Goal: Task Accomplishment & Management: Use online tool/utility

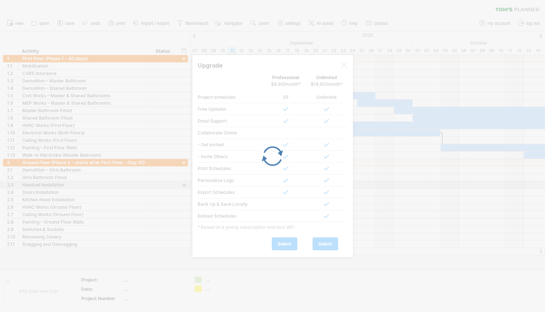
click at [387, 182] on div at bounding box center [272, 156] width 545 height 312
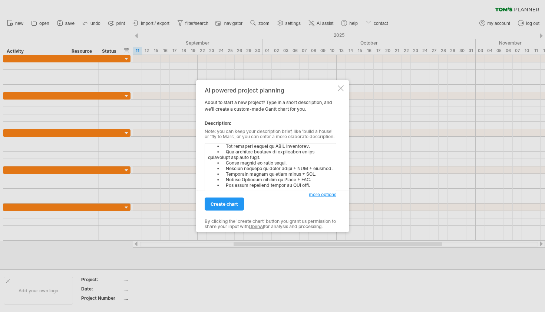
type textarea "Loremi dol Sit’a Consect: Adipisc elits doei: 88 Temporinc 1316 Utlabo et d mag…"
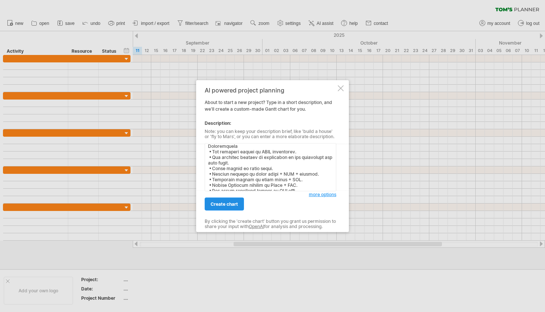
click at [224, 199] on link "create chart" at bounding box center [224, 203] width 39 height 13
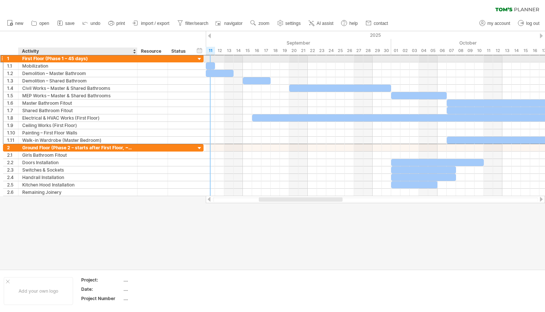
click at [73, 56] on div "First Floor (Phase 1 – 45 days)" at bounding box center [77, 58] width 111 height 7
click at [73, 60] on input "**********" at bounding box center [77, 58] width 111 height 7
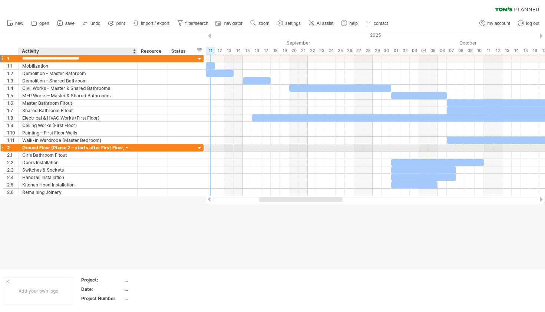
click at [128, 147] on div "Ground Floor (Phase 2 – starts after First Floor, ~Day 46)" at bounding box center [77, 147] width 111 height 7
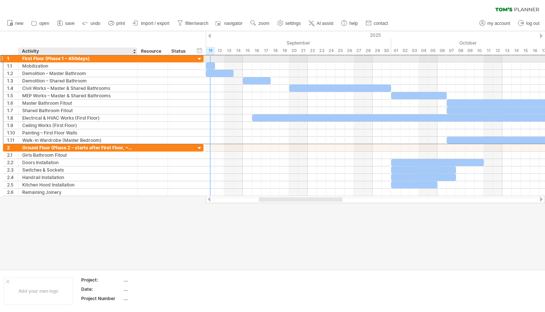
click at [78, 59] on div "First Floor (Phase 1 – 450days)" at bounding box center [77, 58] width 111 height 7
click at [78, 59] on input "**********" at bounding box center [77, 58] width 111 height 7
type input "**********"
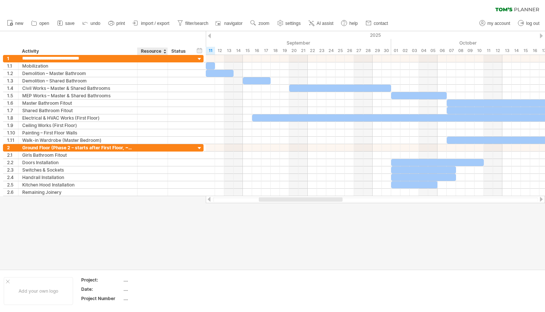
click at [151, 47] on div "hide start/end/duration show start/end/duration ******** Activity ******** Reso…" at bounding box center [103, 43] width 206 height 24
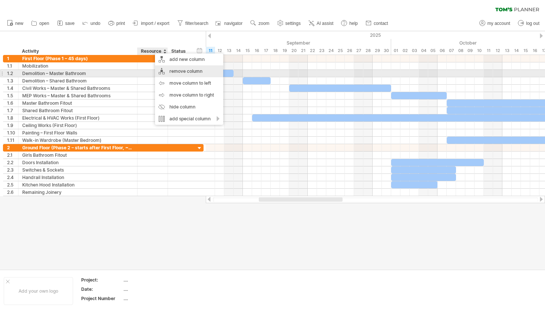
click at [190, 74] on div "remove column" at bounding box center [189, 71] width 68 height 12
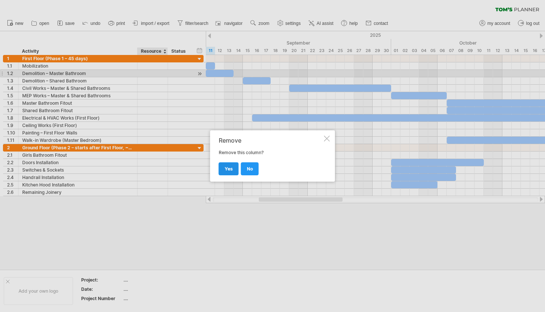
click at [228, 169] on span "yes" at bounding box center [229, 169] width 8 height 6
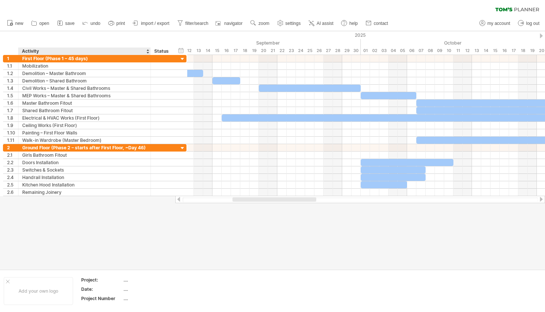
drag, startPoint x: 137, startPoint y: 52, endPoint x: 150, endPoint y: 52, distance: 13.4
click at [150, 52] on div at bounding box center [150, 50] width 3 height 7
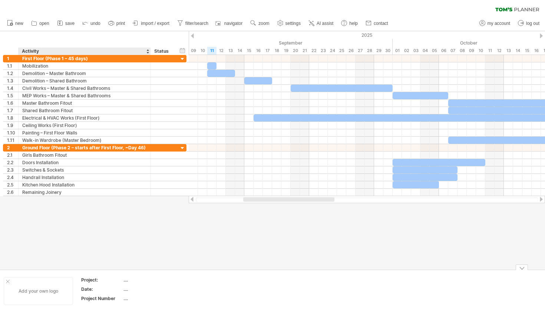
click at [34, 298] on div "Add your own logo" at bounding box center [38, 291] width 69 height 28
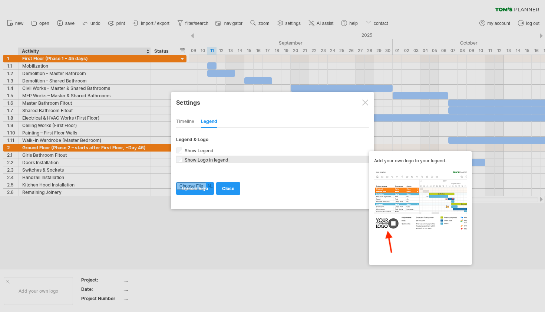
click at [188, 161] on span "Show Logo in legend" at bounding box center [205, 160] width 45 height 6
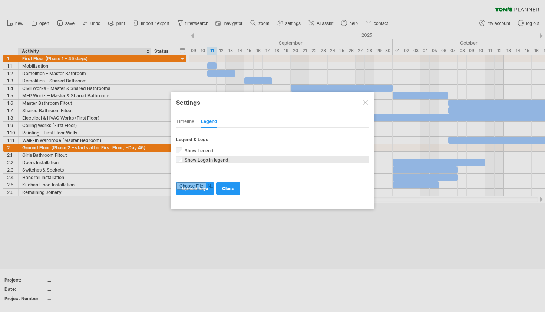
click at [188, 161] on span "Show Logo in legend" at bounding box center [205, 160] width 45 height 6
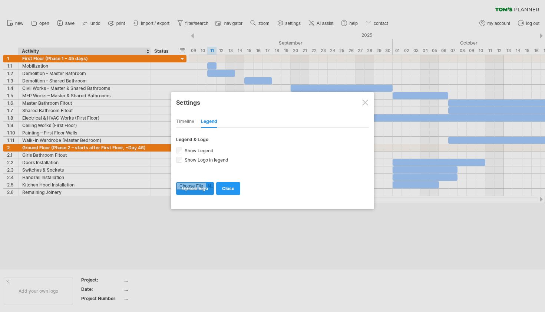
click at [196, 189] on input "file" at bounding box center [195, 188] width 37 height 12
type input "**********"
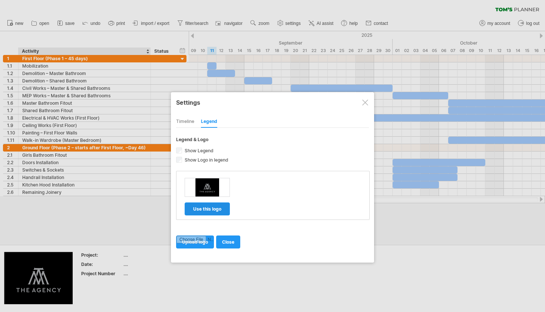
click at [216, 214] on link "use this logo" at bounding box center [207, 208] width 45 height 13
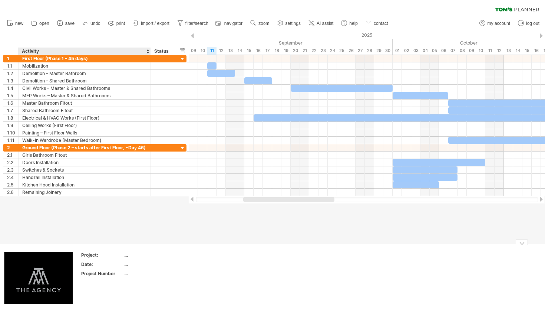
click at [127, 258] on div "...." at bounding box center [155, 255] width 62 height 6
type input "*"
type input "**********"
click at [130, 266] on div "...." at bounding box center [155, 264] width 62 height 6
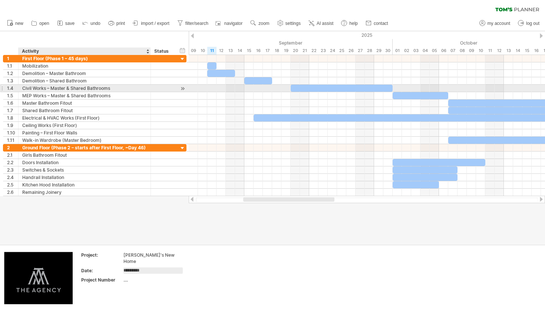
type input "**********"
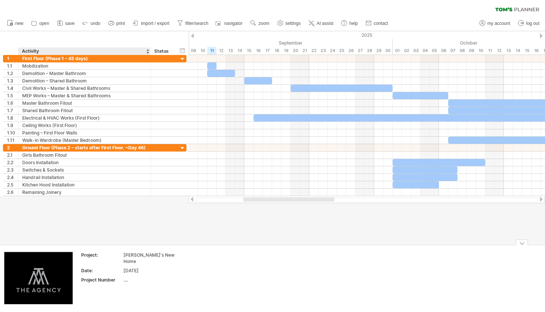
click at [137, 276] on div "...." at bounding box center [155, 279] width 62 height 6
type input "**"
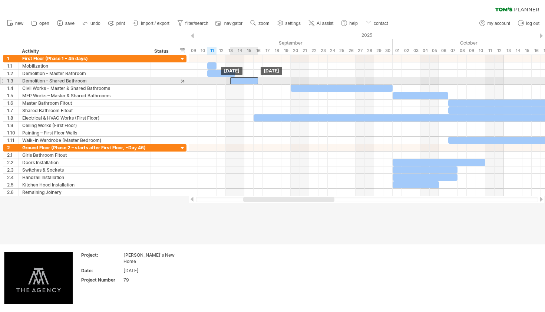
drag, startPoint x: 253, startPoint y: 81, endPoint x: 238, endPoint y: 82, distance: 15.2
click at [238, 82] on div at bounding box center [244, 80] width 28 height 7
click at [246, 79] on div at bounding box center [244, 80] width 28 height 7
drag, startPoint x: 258, startPoint y: 81, endPoint x: 245, endPoint y: 81, distance: 12.6
click at [245, 81] on span at bounding box center [244, 80] width 3 height 7
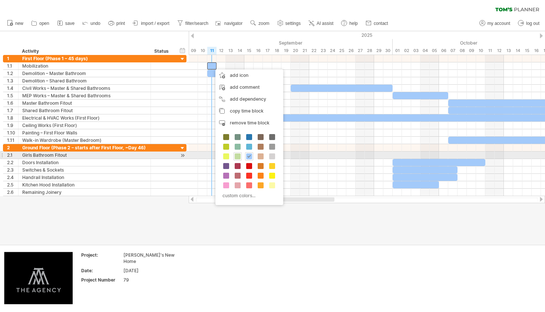
click at [238, 156] on span at bounding box center [238, 156] width 6 height 6
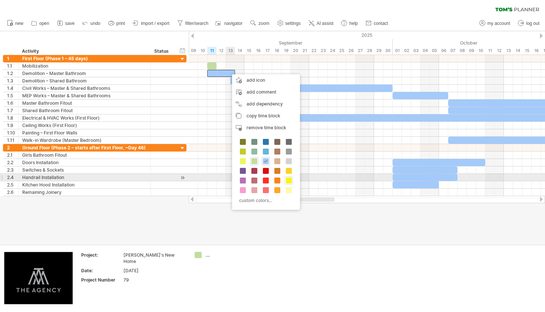
click at [288, 181] on span at bounding box center [289, 180] width 6 height 6
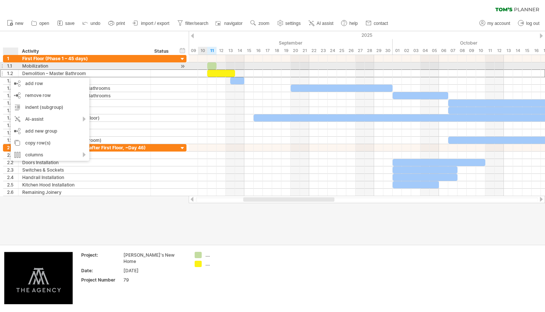
click at [12, 65] on div "1.1" at bounding box center [12, 65] width 11 height 7
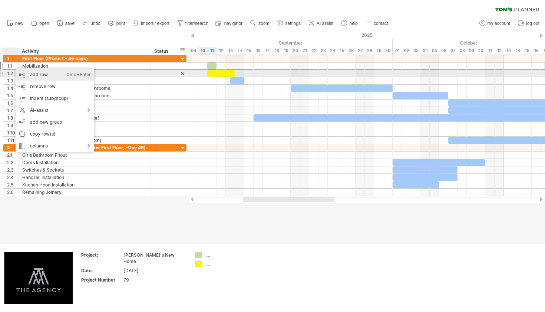
click at [23, 72] on div "add row Ctrl+Enter Cmd+Enter" at bounding box center [55, 75] width 79 height 12
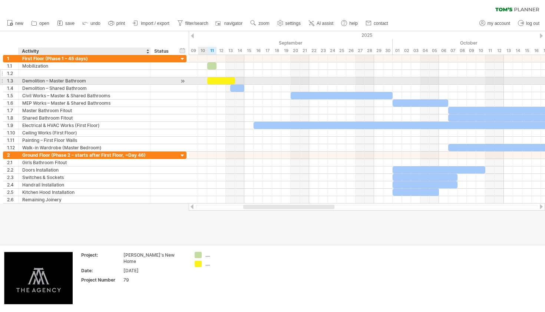
click at [23, 73] on div at bounding box center [84, 73] width 125 height 7
click at [23, 73] on input "text" at bounding box center [84, 73] width 125 height 7
type input "*"
type input "**********"
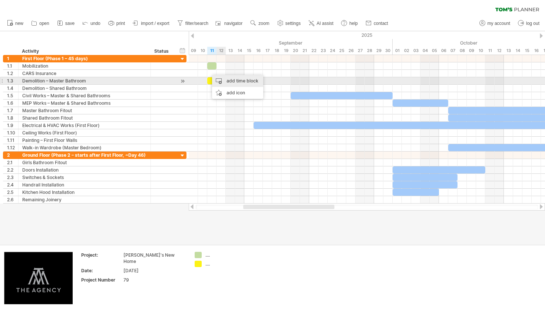
click at [221, 79] on div "add time block" at bounding box center [237, 81] width 51 height 12
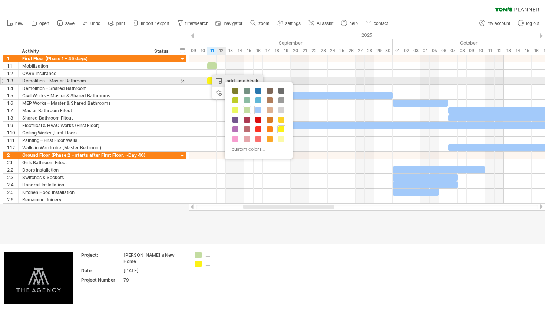
click at [236, 82] on div "add time block" at bounding box center [237, 81] width 51 height 12
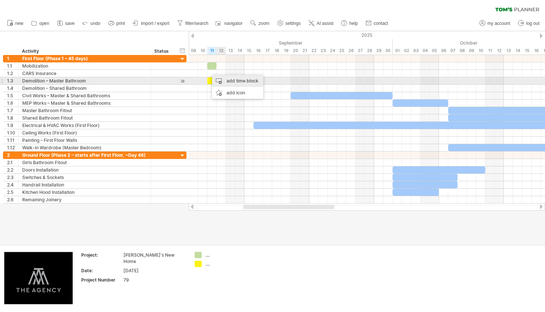
click at [232, 81] on div "add time block" at bounding box center [237, 81] width 51 height 12
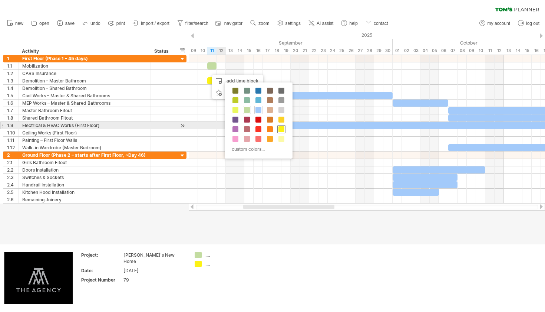
click at [281, 125] on div at bounding box center [282, 129] width 8 height 8
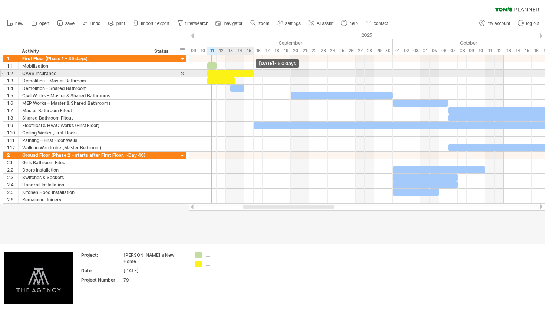
drag, startPoint x: 216, startPoint y: 72, endPoint x: 251, endPoint y: 71, distance: 35.3
click at [251, 71] on div at bounding box center [230, 73] width 46 height 7
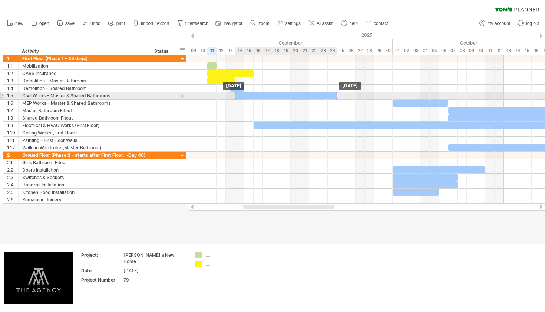
drag, startPoint x: 322, startPoint y: 95, endPoint x: 265, endPoint y: 98, distance: 56.5
click at [265, 98] on div at bounding box center [286, 95] width 102 height 7
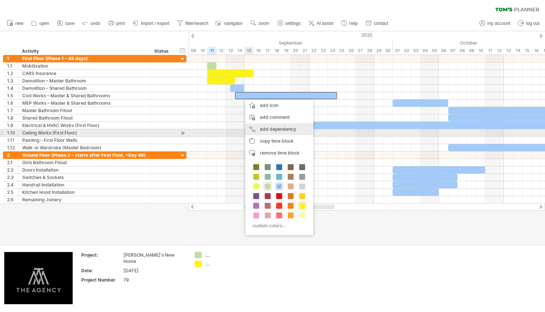
click at [264, 130] on div "add dependency You can use dependencies when you require tasks to be done in a …" at bounding box center [280, 129] width 68 height 12
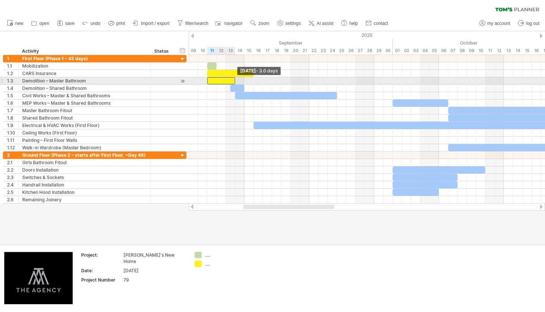
click at [236, 82] on span at bounding box center [235, 80] width 3 height 7
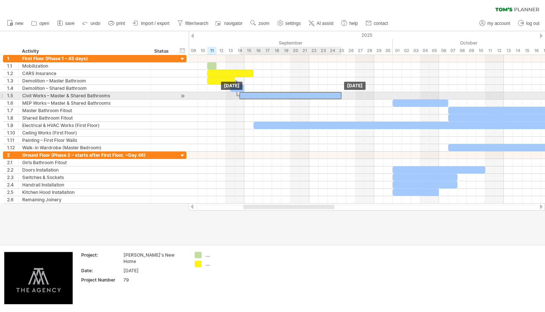
drag, startPoint x: 281, startPoint y: 95, endPoint x: 285, endPoint y: 94, distance: 4.1
click at [285, 94] on div at bounding box center [291, 95] width 102 height 7
drag, startPoint x: 341, startPoint y: 95, endPoint x: 321, endPoint y: 95, distance: 20.8
click at [321, 95] on div at bounding box center [281, 95] width 83 height 7
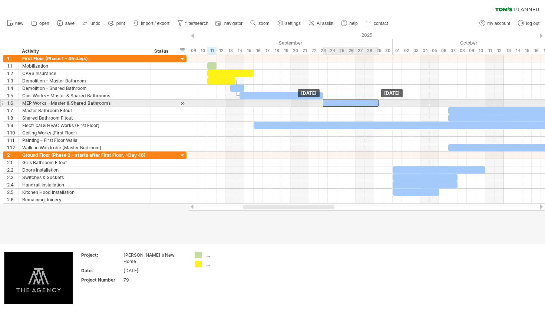
drag, startPoint x: 403, startPoint y: 103, endPoint x: 333, endPoint y: 104, distance: 69.8
click at [333, 104] on div at bounding box center [351, 102] width 56 height 7
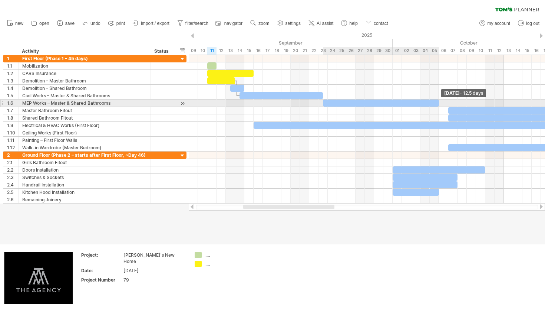
drag, startPoint x: 379, startPoint y: 101, endPoint x: 439, endPoint y: 102, distance: 59.7
click at [439, 102] on span at bounding box center [439, 102] width 3 height 7
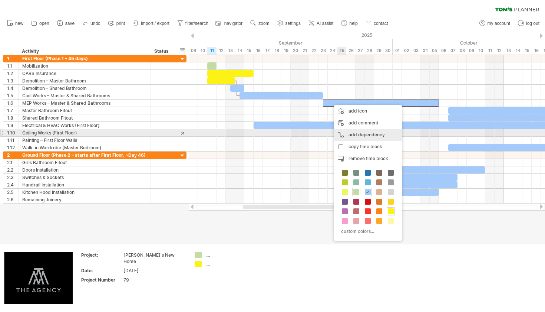
click at [353, 132] on div "add dependency You can use dependencies when you require tasks to be done in a …" at bounding box center [368, 135] width 68 height 12
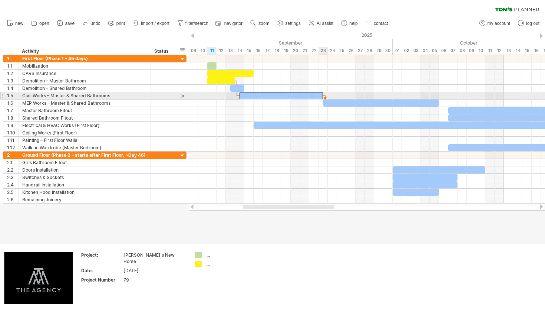
click at [322, 95] on span at bounding box center [323, 95] width 3 height 7
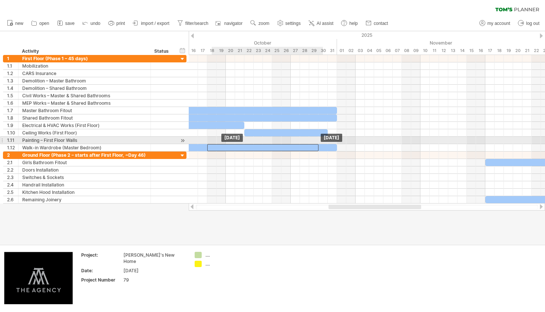
drag, startPoint x: 380, startPoint y: 139, endPoint x: 223, endPoint y: 143, distance: 157.4
click at [293, 143] on div "[DATE] [DATE]" at bounding box center [367, 129] width 357 height 148
click at [293, 143] on div at bounding box center [367, 140] width 357 height 7
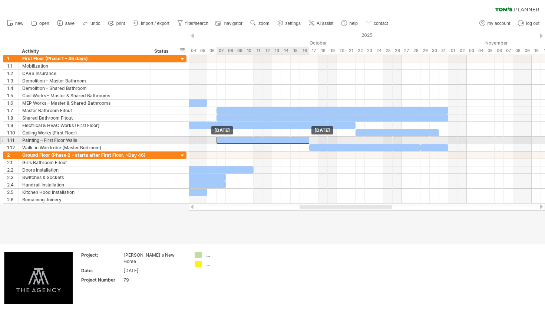
drag, startPoint x: 290, startPoint y: 148, endPoint x: 290, endPoint y: 141, distance: 7.1
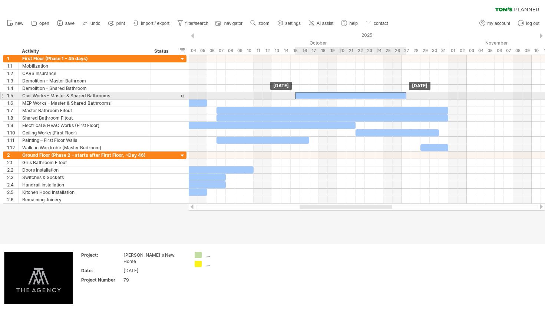
drag, startPoint x: 319, startPoint y: 148, endPoint x: 303, endPoint y: 98, distance: 52.7
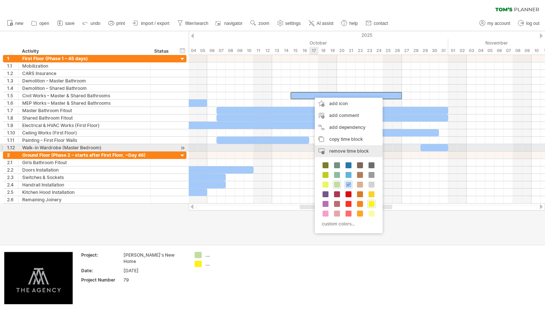
click at [341, 149] on span "remove time block" at bounding box center [350, 151] width 40 height 6
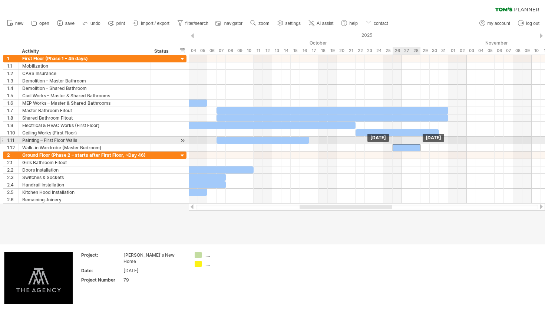
drag, startPoint x: 440, startPoint y: 145, endPoint x: 412, endPoint y: 143, distance: 29.1
click at [412, 143] on div "[DATE] [DATE]" at bounding box center [367, 129] width 357 height 148
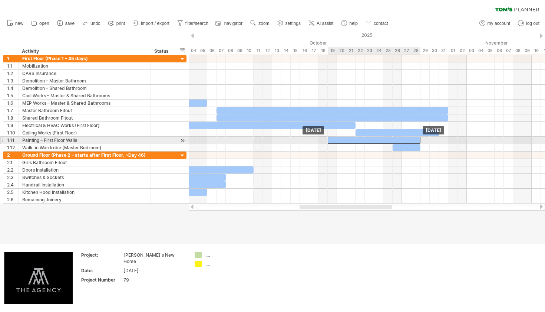
drag, startPoint x: 283, startPoint y: 140, endPoint x: 396, endPoint y: 139, distance: 113.2
click at [396, 139] on div at bounding box center [374, 140] width 93 height 7
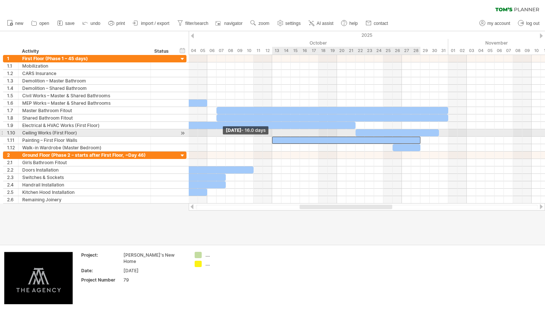
drag, startPoint x: 328, startPoint y: 139, endPoint x: 272, endPoint y: 135, distance: 55.8
click at [272, 135] on div "[DATE] [DATE] - 16.0 days" at bounding box center [367, 129] width 357 height 148
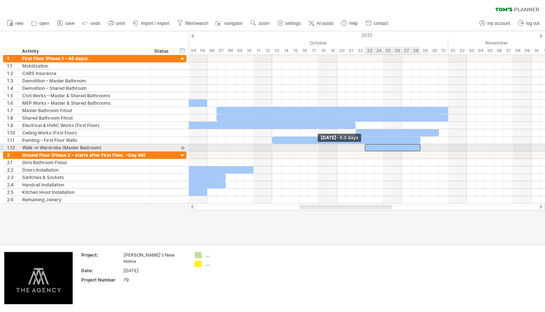
drag, startPoint x: 394, startPoint y: 148, endPoint x: 366, endPoint y: 147, distance: 28.6
click at [366, 147] on span at bounding box center [365, 147] width 3 height 7
drag, startPoint x: 366, startPoint y: 147, endPoint x: 338, endPoint y: 146, distance: 27.8
click at [338, 146] on span at bounding box center [337, 147] width 3 height 7
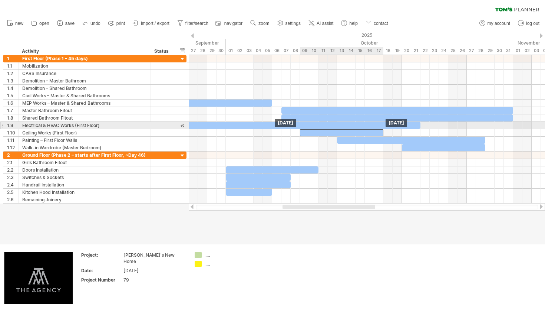
drag, startPoint x: 439, startPoint y: 130, endPoint x: 317, endPoint y: 127, distance: 122.9
click at [337, 127] on div at bounding box center [337, 103] width 0 height 96
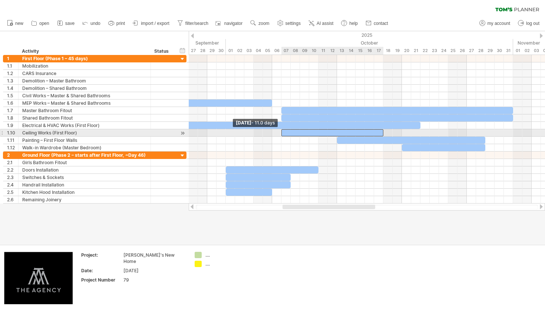
drag, startPoint x: 300, startPoint y: 133, endPoint x: 282, endPoint y: 132, distance: 17.4
click at [282, 132] on span at bounding box center [281, 132] width 3 height 7
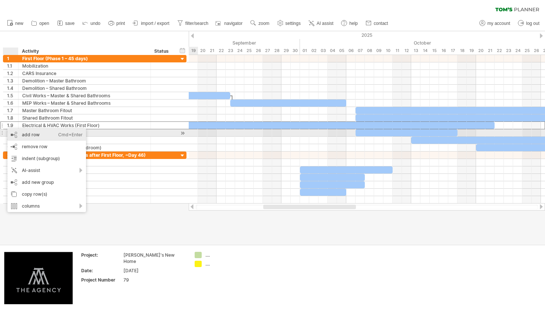
click at [9, 135] on div "add row Ctrl+Enter Cmd+Enter" at bounding box center [46, 135] width 79 height 12
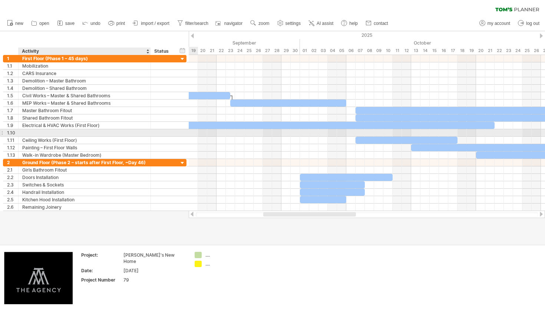
click at [78, 132] on div at bounding box center [84, 132] width 125 height 7
click at [78, 132] on input "text" at bounding box center [84, 132] width 125 height 7
type input "**********"
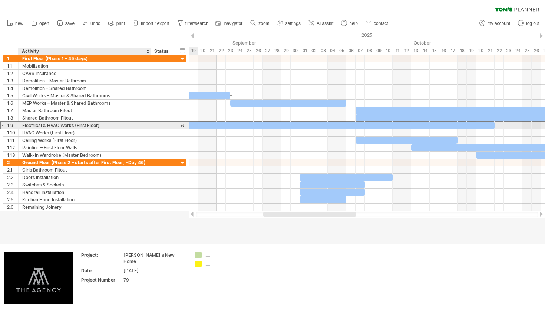
click at [88, 124] on div "Electrical & HVAC Works (First Floor)" at bounding box center [84, 125] width 125 height 7
click at [0, 0] on input "**********" at bounding box center [0, 0] width 0 height 0
click at [87, 124] on input "**********" at bounding box center [84, 125] width 125 height 7
type input "**********"
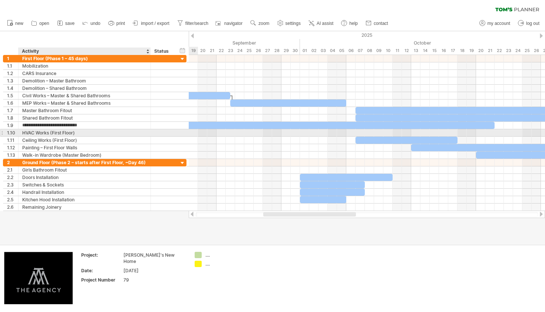
click at [125, 135] on div "HVAC Works (First Floor)" at bounding box center [84, 132] width 125 height 7
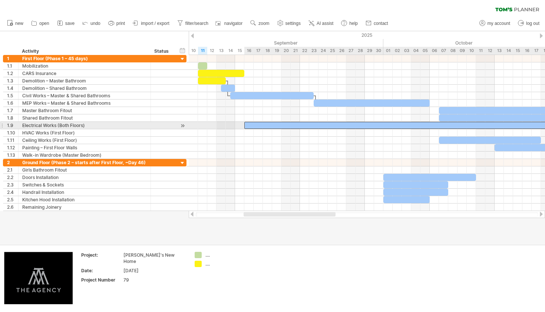
click at [270, 125] on div at bounding box center [412, 125] width 334 height 7
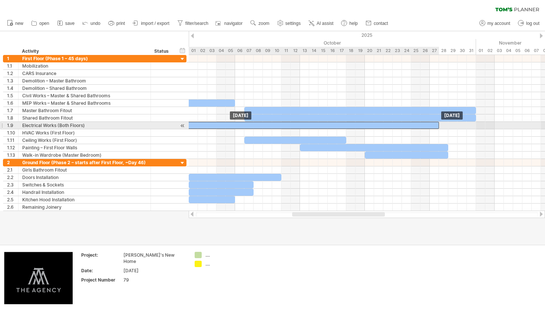
drag, startPoint x: 368, startPoint y: 126, endPoint x: 423, endPoint y: 122, distance: 55.0
click at [423, 122] on div at bounding box center [272, 125] width 334 height 7
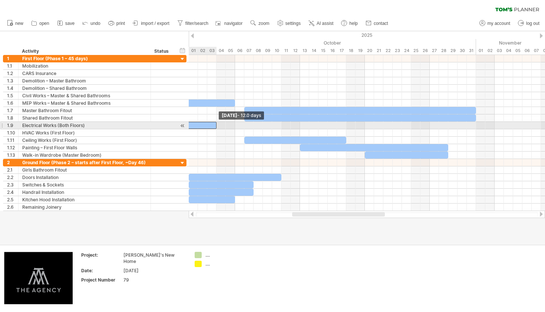
drag, startPoint x: 439, startPoint y: 126, endPoint x: 216, endPoint y: 124, distance: 223.0
click at [216, 124] on span at bounding box center [216, 125] width 3 height 7
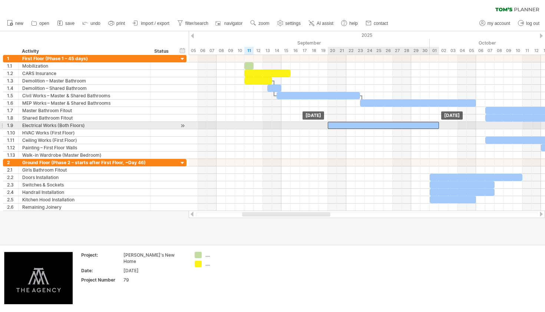
drag, startPoint x: 358, startPoint y: 126, endPoint x: 339, endPoint y: 128, distance: 19.5
click at [339, 128] on div at bounding box center [383, 125] width 111 height 7
drag, startPoint x: 439, startPoint y: 127, endPoint x: 460, endPoint y: 127, distance: 21.5
click at [460, 127] on div at bounding box center [395, 125] width 135 height 7
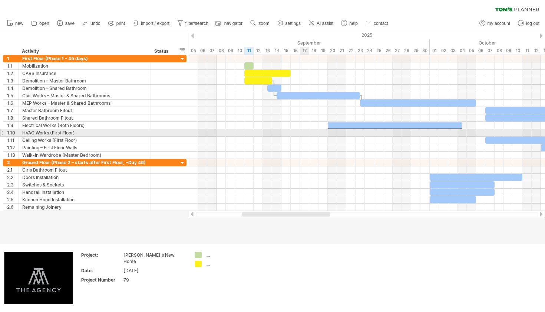
click at [307, 131] on div at bounding box center [367, 132] width 357 height 7
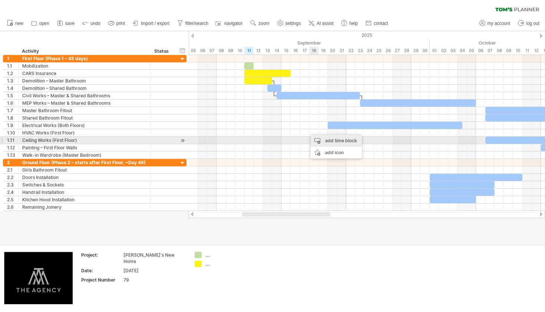
click at [321, 138] on div "add time block" at bounding box center [336, 141] width 51 height 12
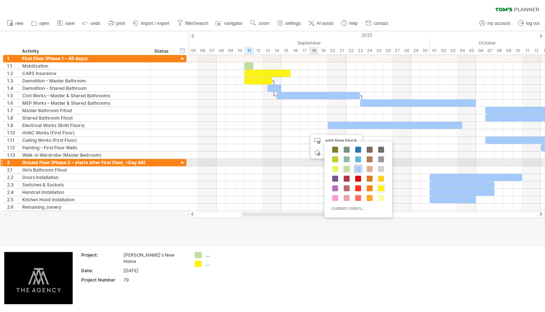
click at [358, 165] on div at bounding box center [358, 169] width 8 height 8
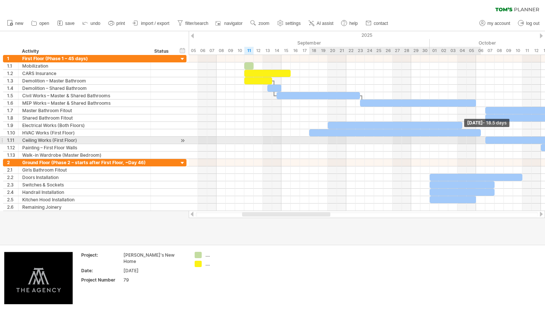
drag, startPoint x: 318, startPoint y: 132, endPoint x: 482, endPoint y: 138, distance: 164.1
click at [482, 138] on div "[DATE] - 18.5 days [DATE]" at bounding box center [367, 133] width 357 height 156
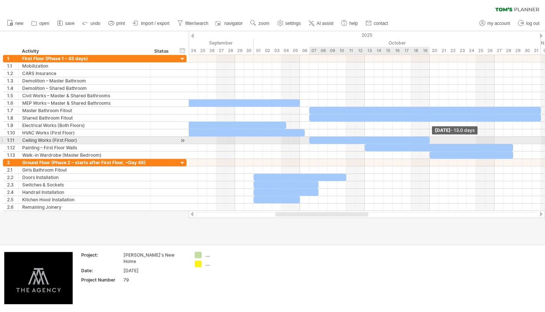
drag, startPoint x: 411, startPoint y: 140, endPoint x: 429, endPoint y: 140, distance: 17.8
click at [429, 140] on span at bounding box center [430, 140] width 3 height 7
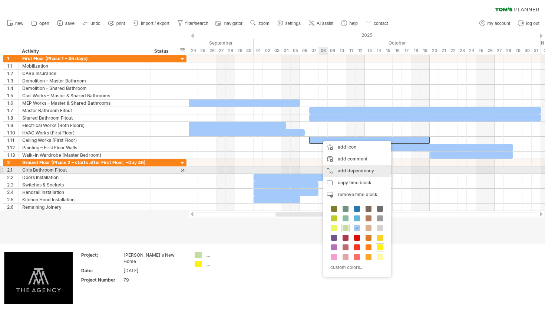
click at [335, 167] on div "add dependency You can use dependencies when you require tasks to be done in a …" at bounding box center [358, 171] width 68 height 12
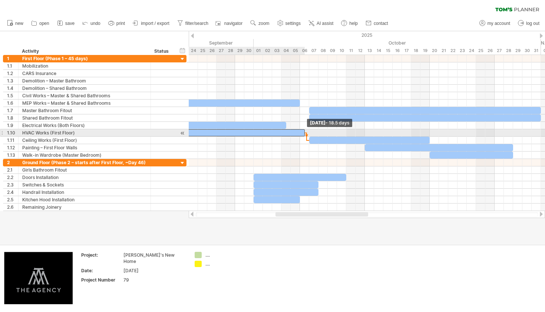
click at [305, 133] on span at bounding box center [305, 132] width 3 height 7
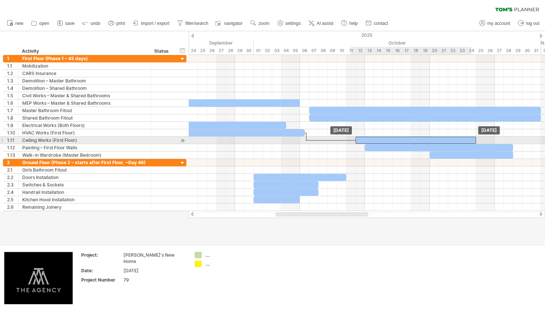
drag, startPoint x: 341, startPoint y: 137, endPoint x: 386, endPoint y: 137, distance: 44.2
click at [386, 137] on div at bounding box center [416, 140] width 121 height 7
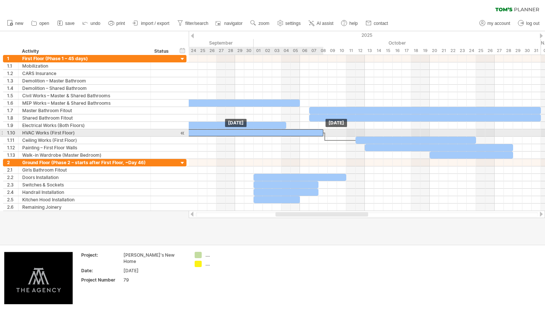
drag, startPoint x: 294, startPoint y: 132, endPoint x: 311, endPoint y: 132, distance: 17.8
click at [311, 132] on div at bounding box center [238, 132] width 172 height 7
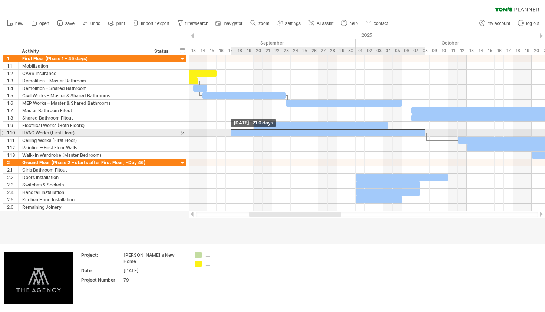
drag, startPoint x: 253, startPoint y: 132, endPoint x: 230, endPoint y: 132, distance: 22.3
click at [230, 132] on span at bounding box center [230, 132] width 3 height 7
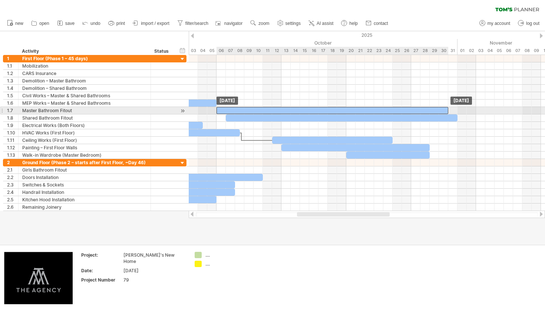
drag, startPoint x: 264, startPoint y: 109, endPoint x: 254, endPoint y: 109, distance: 9.6
click at [254, 109] on div at bounding box center [333, 110] width 232 height 7
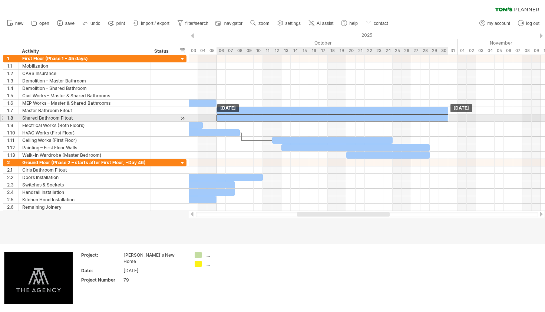
drag, startPoint x: 255, startPoint y: 116, endPoint x: 246, endPoint y: 117, distance: 8.5
click at [246, 117] on div at bounding box center [333, 117] width 232 height 7
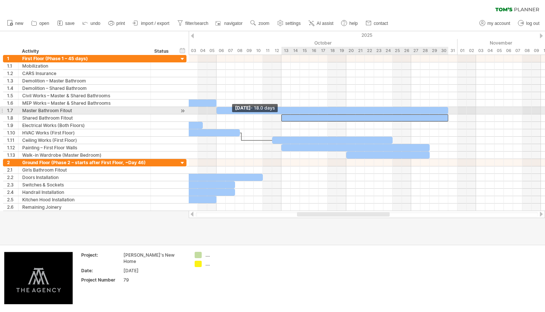
drag, startPoint x: 217, startPoint y: 118, endPoint x: 280, endPoint y: 112, distance: 63.4
click at [282, 112] on div at bounding box center [282, 107] width 0 height 104
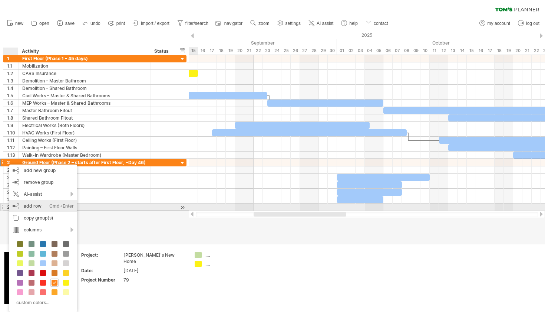
click at [23, 204] on div "add row Ctrl+Enter Cmd+Enter" at bounding box center [43, 206] width 68 height 12
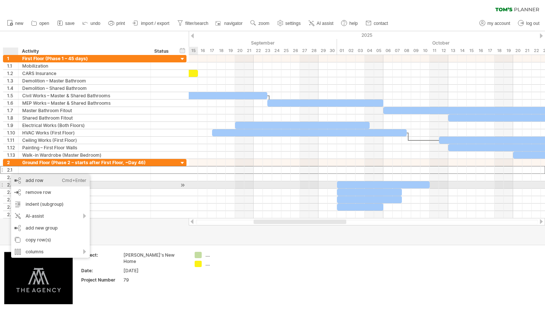
click at [17, 182] on div "add row Ctrl+Enter Cmd+Enter" at bounding box center [50, 180] width 79 height 12
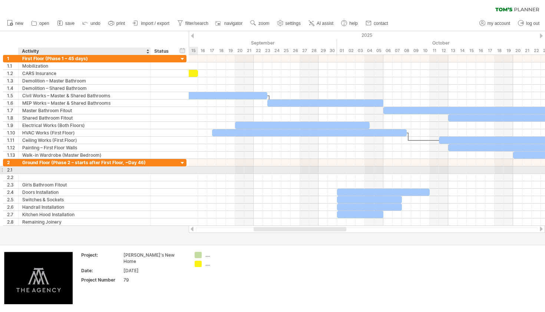
click at [32, 170] on div at bounding box center [84, 169] width 125 height 7
click at [32, 170] on input "text" at bounding box center [84, 169] width 125 height 7
click at [64, 168] on div "Demolition – Master Bathroom" at bounding box center [84, 169] width 125 height 7
click at [0, 0] on input "**********" at bounding box center [0, 0] width 0 height 0
type input "**********"
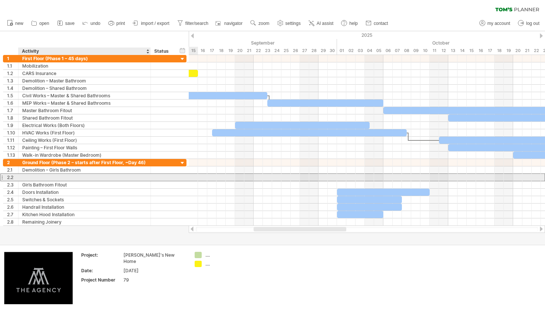
click at [56, 176] on div at bounding box center [84, 177] width 125 height 7
click at [56, 176] on input "text" at bounding box center [84, 177] width 125 height 7
type input "**********"
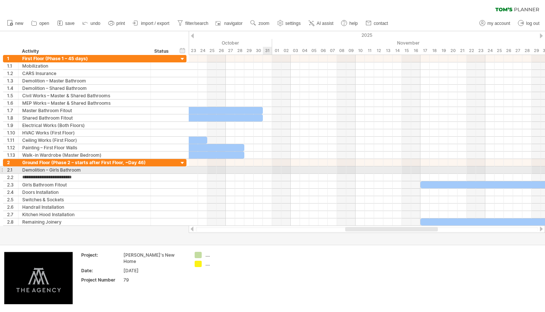
click at [265, 168] on div at bounding box center [367, 169] width 357 height 7
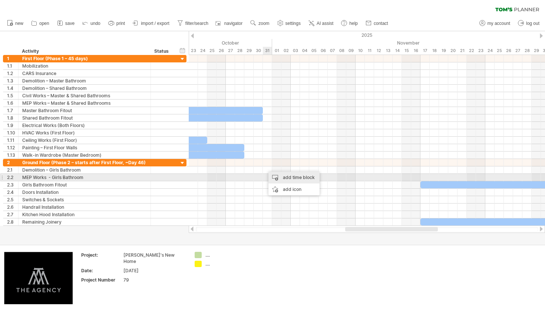
click at [273, 175] on div "add time block" at bounding box center [294, 177] width 51 height 12
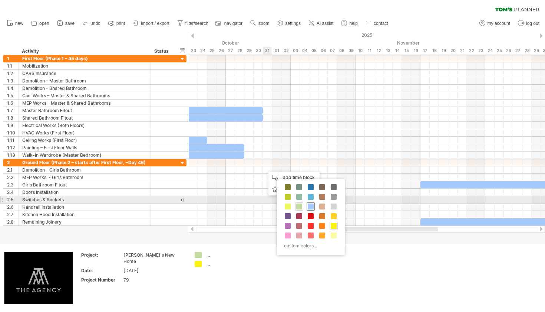
click at [309, 203] on div at bounding box center [311, 206] width 8 height 8
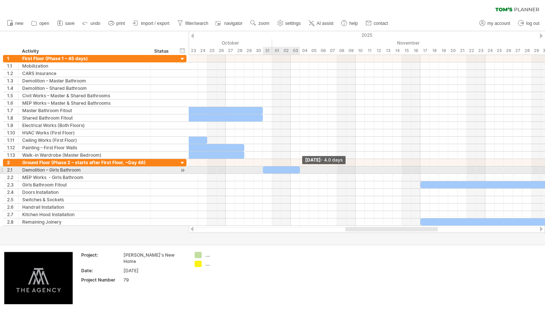
drag, startPoint x: 272, startPoint y: 170, endPoint x: 299, endPoint y: 168, distance: 27.5
click at [299, 168] on span at bounding box center [300, 169] width 3 height 7
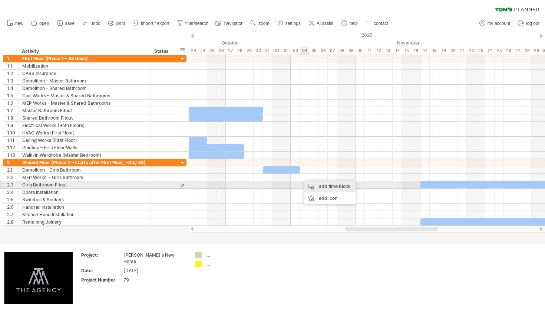
click at [312, 184] on div "add time block" at bounding box center [330, 186] width 51 height 12
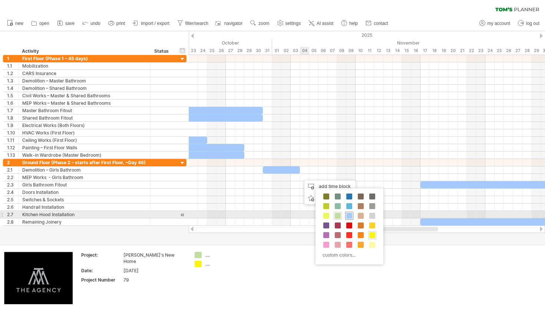
click at [349, 216] on span at bounding box center [350, 216] width 6 height 6
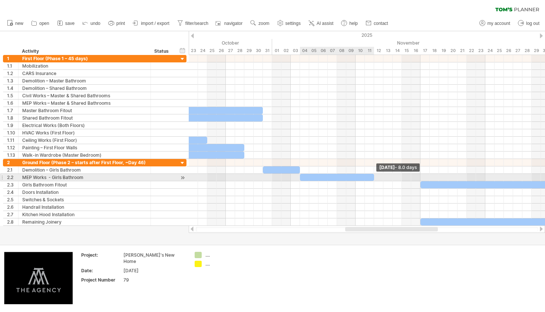
drag, startPoint x: 310, startPoint y: 178, endPoint x: 373, endPoint y: 174, distance: 62.8
click at [373, 174] on div at bounding box center [337, 177] width 74 height 7
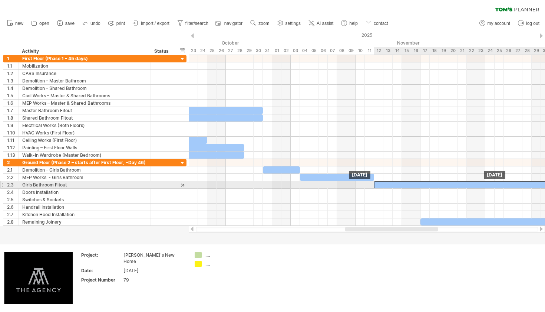
drag, startPoint x: 432, startPoint y: 187, endPoint x: 385, endPoint y: 188, distance: 46.4
click at [385, 188] on div at bounding box center [536, 184] width 325 height 7
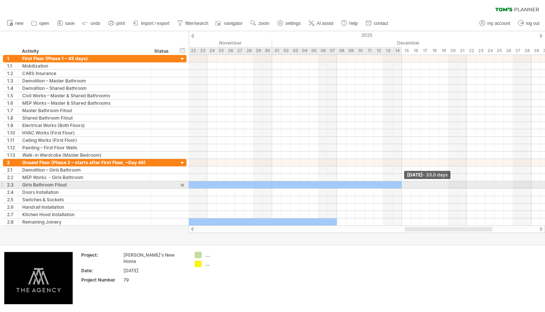
drag, startPoint x: 420, startPoint y: 184, endPoint x: 402, endPoint y: 184, distance: 18.9
click at [402, 184] on span at bounding box center [402, 184] width 3 height 7
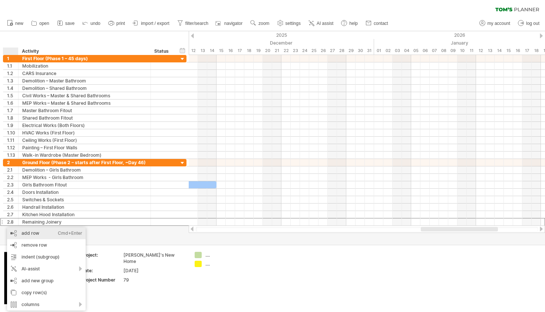
click at [14, 228] on div "add row Ctrl+Enter Cmd+Enter" at bounding box center [46, 233] width 79 height 12
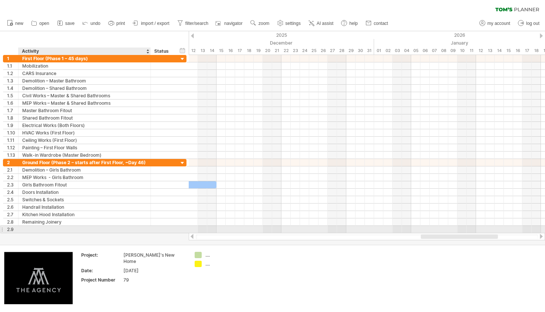
click at [35, 229] on div at bounding box center [84, 229] width 125 height 7
click at [35, 229] on input "text" at bounding box center [84, 229] width 125 height 7
type input "**********"
click at [319, 227] on div at bounding box center [367, 229] width 357 height 7
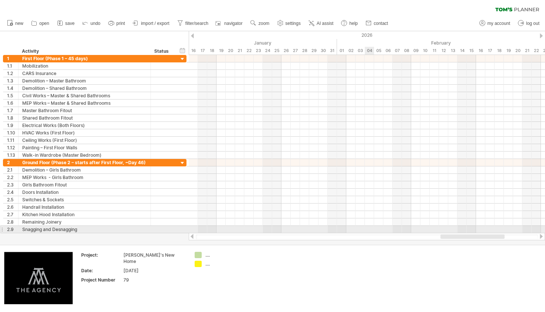
click at [367, 229] on div at bounding box center [367, 229] width 357 height 7
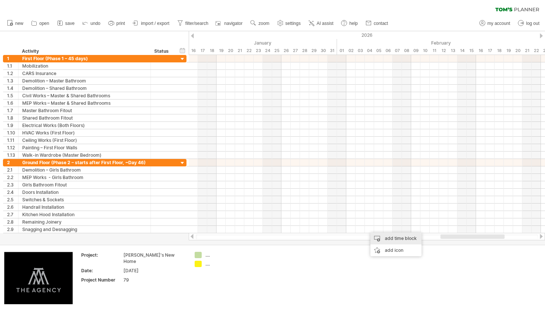
click at [377, 234] on div "add time block" at bounding box center [396, 238] width 51 height 12
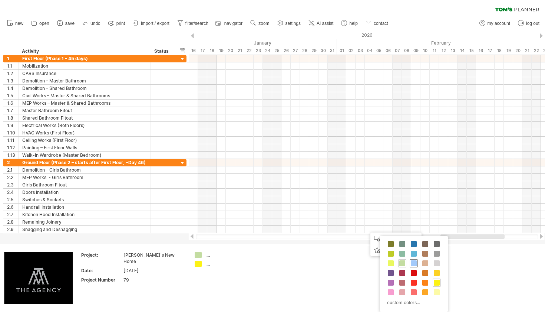
click at [413, 262] on span at bounding box center [414, 263] width 6 height 6
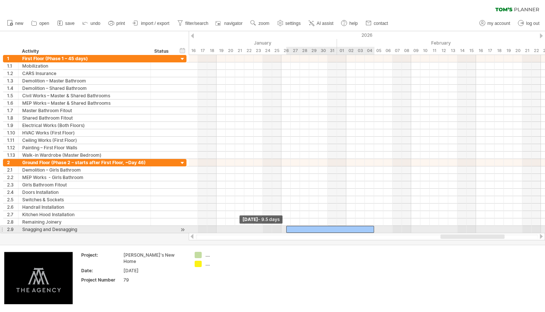
drag, startPoint x: 365, startPoint y: 228, endPoint x: 285, endPoint y: 231, distance: 79.8
click at [285, 231] on span at bounding box center [286, 229] width 3 height 7
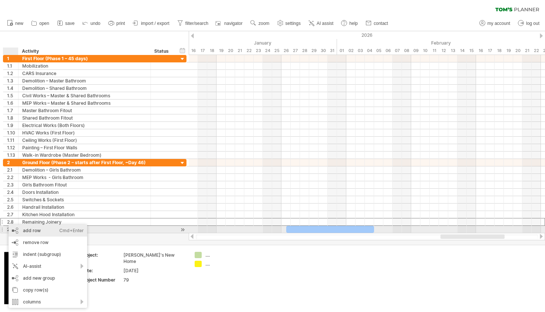
click at [38, 230] on div "add row Ctrl+Enter Cmd+Enter" at bounding box center [48, 230] width 79 height 12
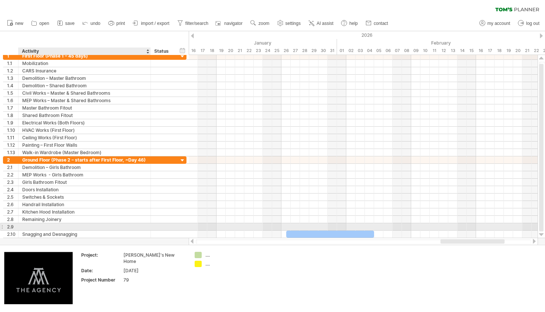
click at [37, 227] on div at bounding box center [84, 226] width 125 height 7
click at [37, 227] on input "text" at bounding box center [84, 226] width 125 height 7
type input "**********"
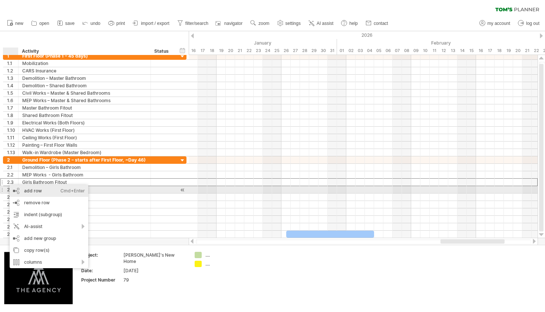
click at [13, 187] on div "add row Ctrl+Enter Cmd+Enter" at bounding box center [49, 191] width 79 height 12
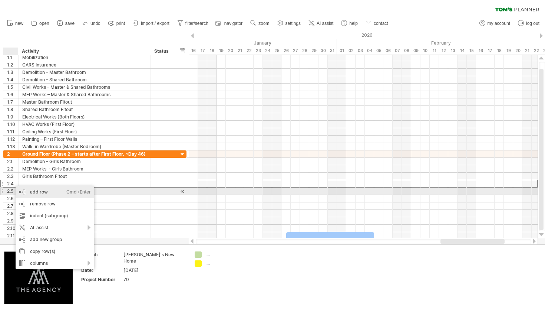
click at [17, 190] on div "add row Ctrl+Enter Cmd+Enter" at bounding box center [55, 192] width 79 height 12
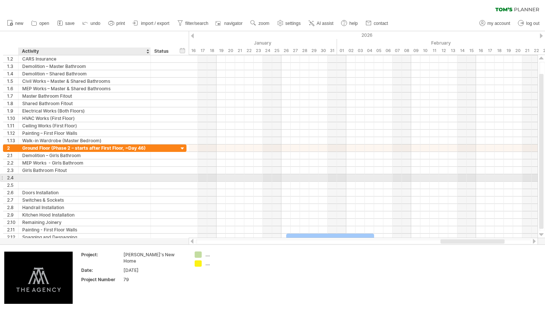
click at [26, 177] on div at bounding box center [84, 177] width 125 height 7
type input "**********"
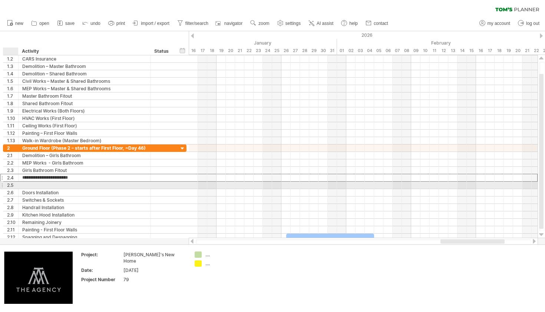
click at [19, 184] on div at bounding box center [85, 184] width 132 height 7
click at [30, 183] on div at bounding box center [84, 184] width 125 height 7
click at [30, 183] on input "text" at bounding box center [84, 184] width 125 height 7
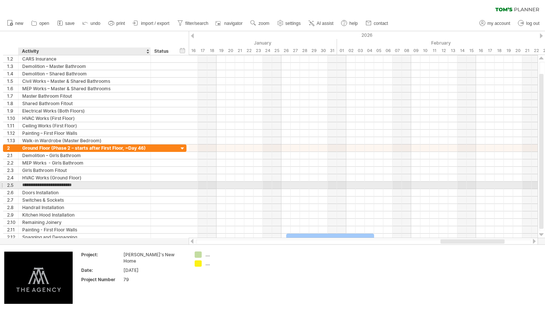
type input "**********"
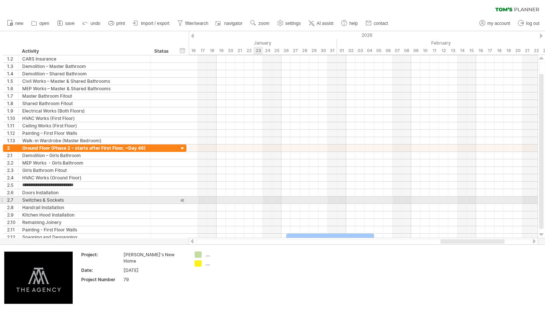
click at [257, 196] on div at bounding box center [363, 192] width 349 height 7
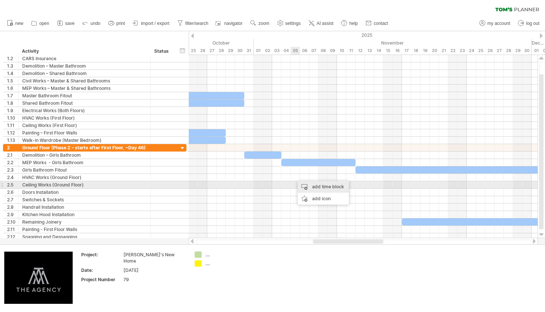
click at [304, 186] on div "add time block" at bounding box center [323, 187] width 51 height 12
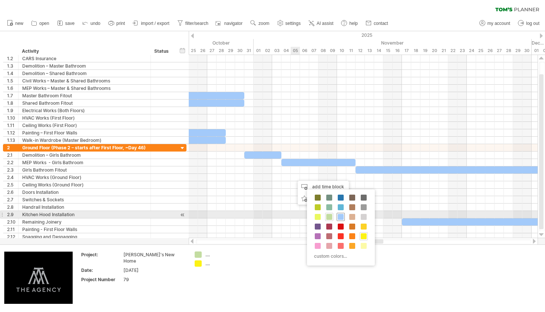
click at [341, 213] on div at bounding box center [341, 217] width 8 height 8
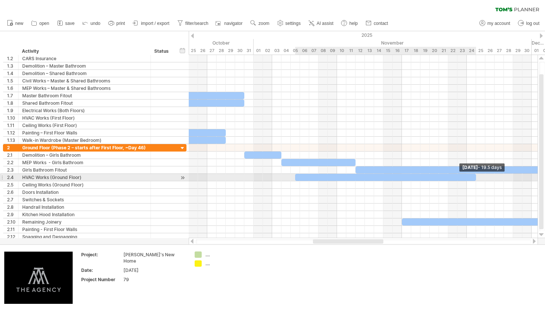
drag, startPoint x: 305, startPoint y: 177, endPoint x: 478, endPoint y: 179, distance: 173.3
click at [478, 179] on div "[DATE] - 19.5 days [DATE] - 9.5 days" at bounding box center [363, 146] width 349 height 183
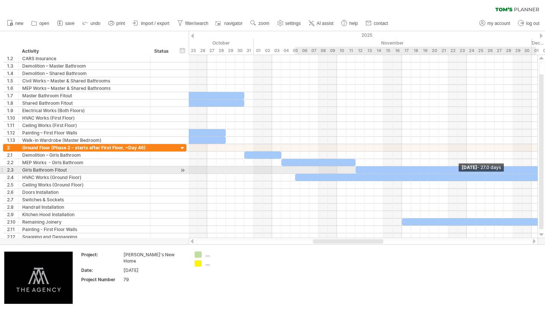
drag, startPoint x: 476, startPoint y: 178, endPoint x: 544, endPoint y: 173, distance: 68.5
click at [544, 173] on div "Trying to reach [DOMAIN_NAME] Connected again... processing file clear filter" at bounding box center [272, 156] width 545 height 312
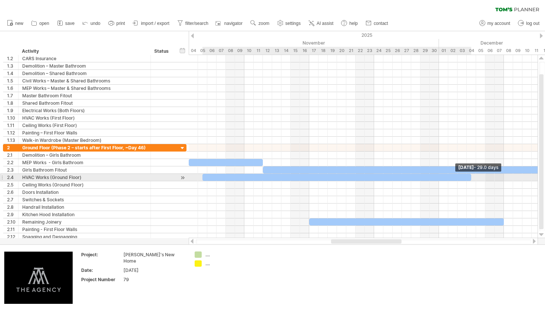
drag, startPoint x: 453, startPoint y: 178, endPoint x: 472, endPoint y: 176, distance: 19.4
click at [472, 176] on span at bounding box center [471, 177] width 3 height 7
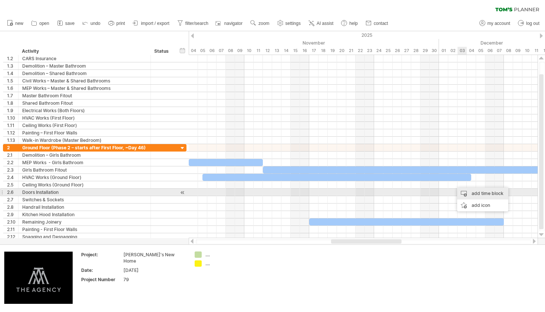
click at [461, 189] on div "add time block" at bounding box center [483, 193] width 51 height 12
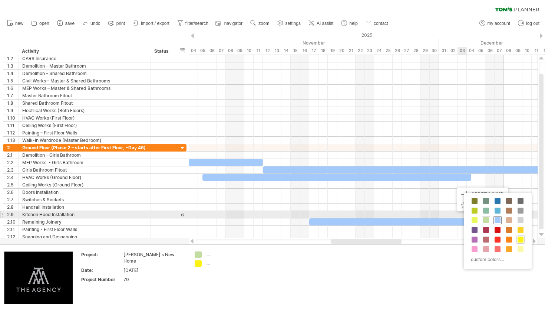
click at [497, 219] on span at bounding box center [498, 220] width 6 height 6
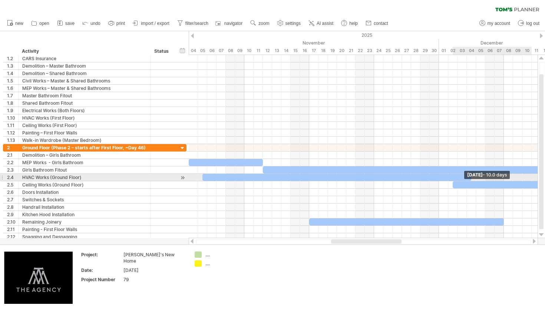
drag, startPoint x: 461, startPoint y: 184, endPoint x: 545, endPoint y: 176, distance: 84.3
click at [545, 176] on div "Trying to reach [DOMAIN_NAME] Connected again... processing file clear filter" at bounding box center [272, 156] width 545 height 312
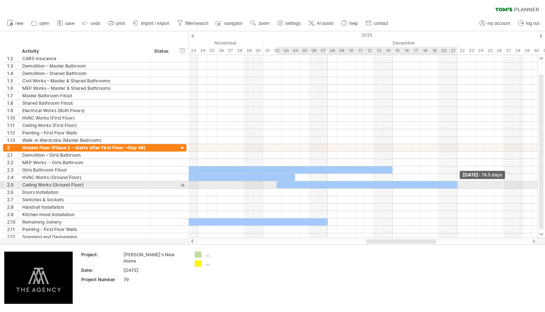
drag, startPoint x: 370, startPoint y: 184, endPoint x: 459, endPoint y: 186, distance: 88.7
click at [459, 186] on span at bounding box center [457, 184] width 3 height 7
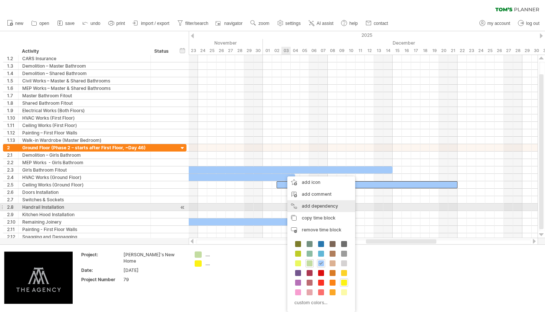
click at [307, 206] on div "add dependency You can use dependencies when you require tasks to be done in a …" at bounding box center [322, 206] width 68 height 12
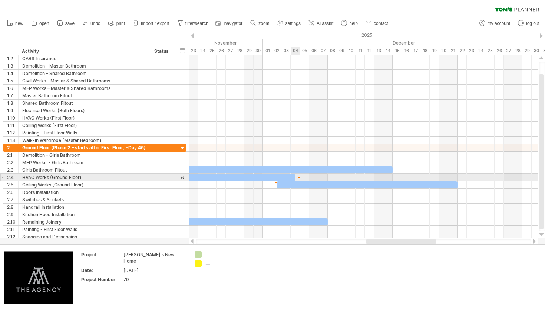
click at [298, 178] on div at bounding box center [298, 177] width 1 height 2
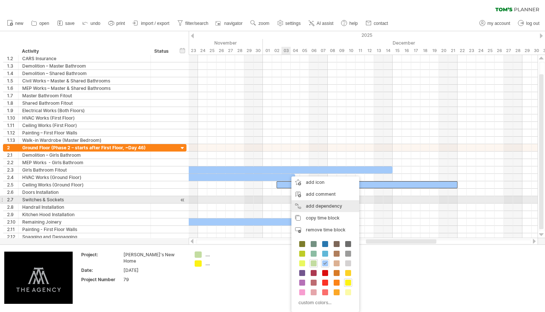
click at [316, 202] on div "add dependency You can use dependencies when you require tasks to be done in a …" at bounding box center [326, 206] width 68 height 12
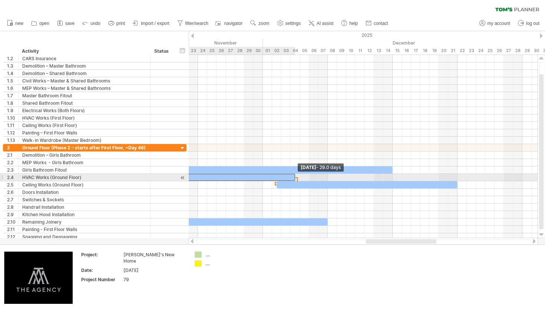
click at [294, 178] on span at bounding box center [295, 177] width 3 height 7
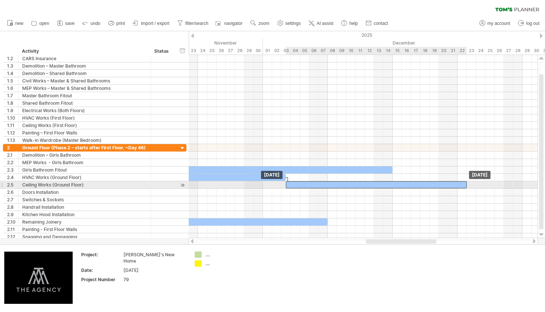
drag, startPoint x: 297, startPoint y: 184, endPoint x: 308, endPoint y: 184, distance: 10.8
click at [308, 184] on div at bounding box center [376, 184] width 181 height 7
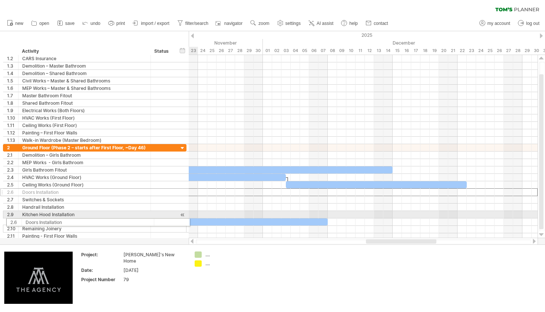
drag, startPoint x: 2, startPoint y: 194, endPoint x: 3, endPoint y: 221, distance: 26.7
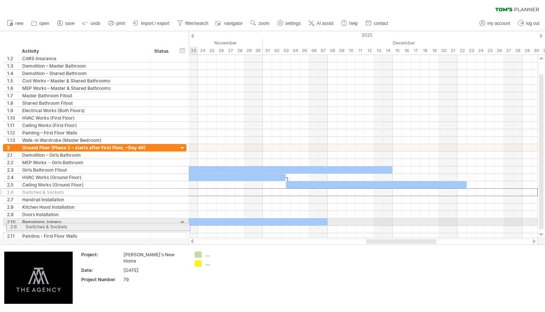
drag, startPoint x: 2, startPoint y: 191, endPoint x: 3, endPoint y: 225, distance: 33.8
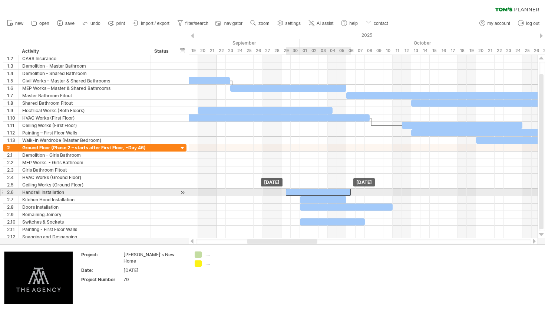
drag, startPoint x: 311, startPoint y: 193, endPoint x: 299, endPoint y: 193, distance: 12.3
click at [299, 193] on div at bounding box center [318, 192] width 65 height 7
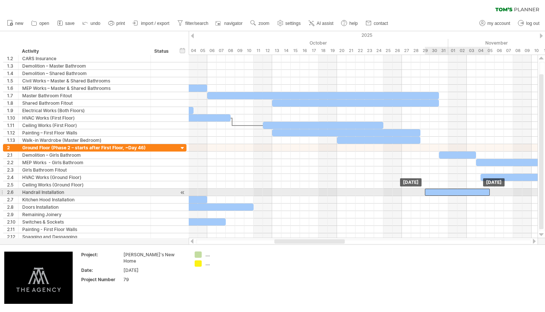
drag, startPoint x: 206, startPoint y: 191, endPoint x: 486, endPoint y: 189, distance: 279.8
click at [486, 189] on div at bounding box center [457, 192] width 65 height 7
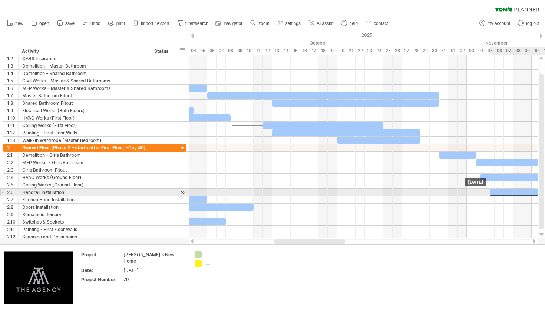
drag, startPoint x: 472, startPoint y: 189, endPoint x: 540, endPoint y: 192, distance: 68.3
click at [540, 192] on div "Trying to reach [DOMAIN_NAME] Connected again... processing file clear filter" at bounding box center [272, 156] width 545 height 312
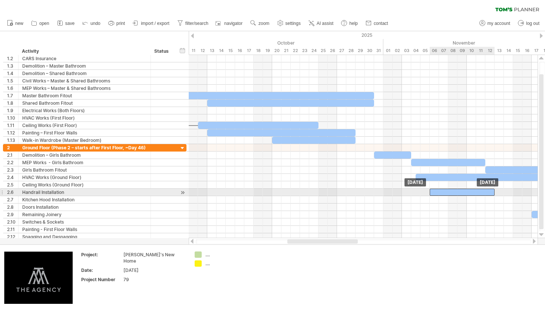
drag, startPoint x: 478, startPoint y: 191, endPoint x: 484, endPoint y: 191, distance: 5.9
click at [484, 191] on div at bounding box center [462, 192] width 65 height 7
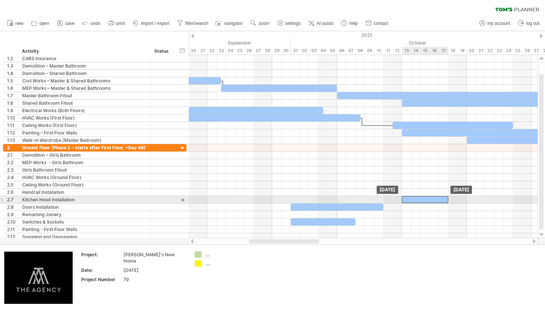
drag, startPoint x: 306, startPoint y: 197, endPoint x: 414, endPoint y: 199, distance: 108.4
click at [414, 199] on div at bounding box center [425, 199] width 46 height 7
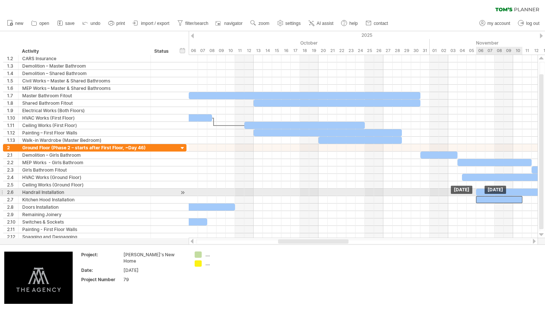
drag, startPoint x: 284, startPoint y: 199, endPoint x: 511, endPoint y: 194, distance: 226.8
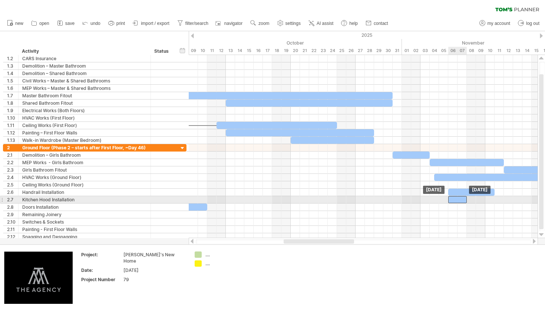
drag, startPoint x: 505, startPoint y: 192, endPoint x: 458, endPoint y: 200, distance: 48.2
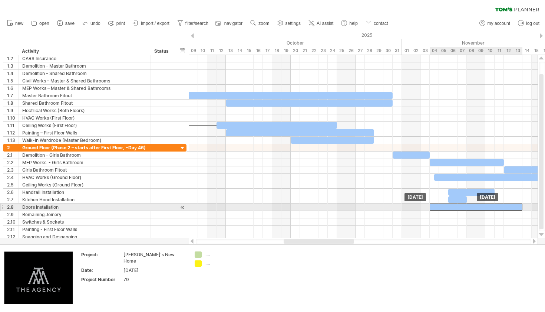
drag, startPoint x: 199, startPoint y: 208, endPoint x: 514, endPoint y: 210, distance: 315.0
click at [514, 210] on div at bounding box center [476, 206] width 93 height 7
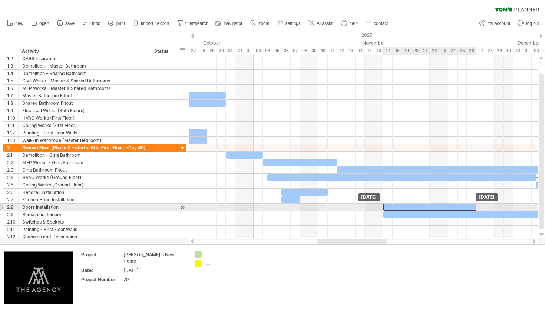
drag, startPoint x: 344, startPoint y: 208, endPoint x: 464, endPoint y: 207, distance: 119.9
click at [464, 207] on div at bounding box center [430, 206] width 93 height 7
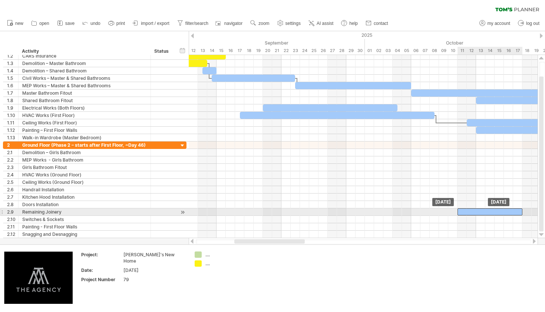
drag, startPoint x: 416, startPoint y: 219, endPoint x: 506, endPoint y: 211, distance: 90.6
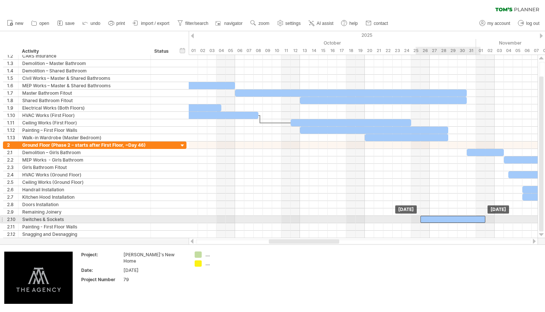
drag, startPoint x: 304, startPoint y: 212, endPoint x: 456, endPoint y: 216, distance: 152.2
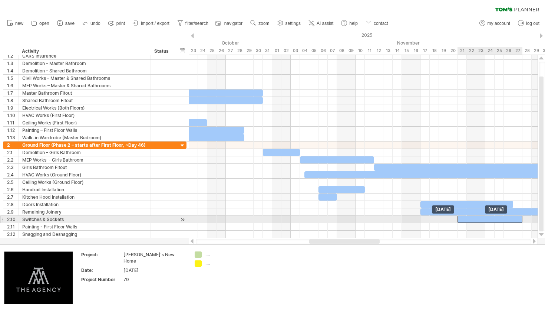
drag, startPoint x: 253, startPoint y: 221, endPoint x: 484, endPoint y: 220, distance: 230.1
click at [484, 220] on div at bounding box center [490, 219] width 65 height 7
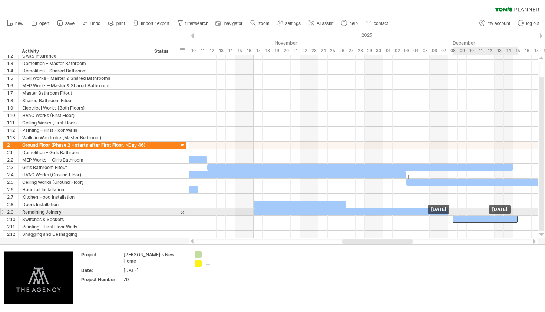
drag, startPoint x: 351, startPoint y: 218, endPoint x: 515, endPoint y: 214, distance: 164.1
click at [515, 214] on div "[DATE] [DATE]" at bounding box center [363, 146] width 349 height 183
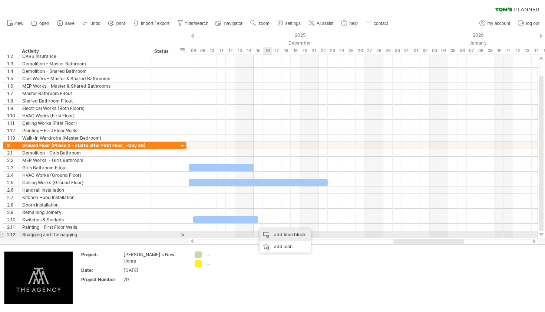
click at [272, 233] on div "add time block" at bounding box center [285, 235] width 51 height 12
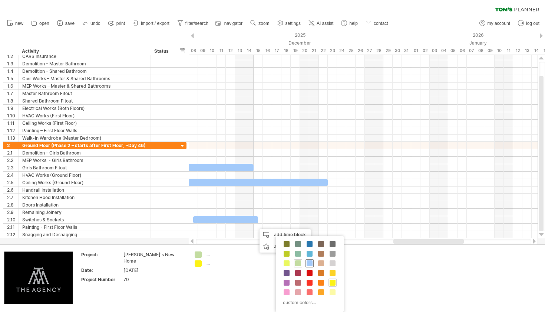
click at [309, 262] on span at bounding box center [310, 263] width 6 height 6
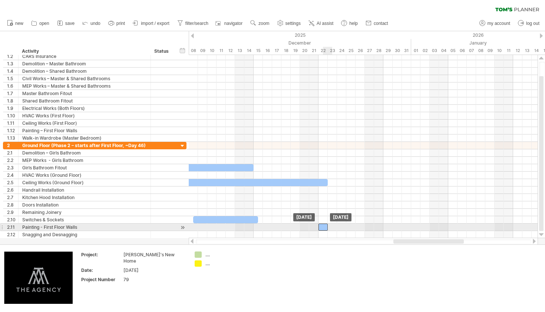
drag, startPoint x: 259, startPoint y: 228, endPoint x: 327, endPoint y: 226, distance: 67.2
click at [327, 226] on div at bounding box center [323, 226] width 9 height 7
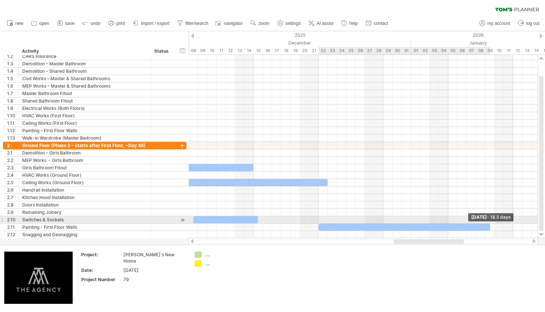
drag, startPoint x: 328, startPoint y: 226, endPoint x: 488, endPoint y: 222, distance: 160.7
click at [488, 222] on div "[DATE] - 18.5 days [DATE]" at bounding box center [363, 146] width 349 height 183
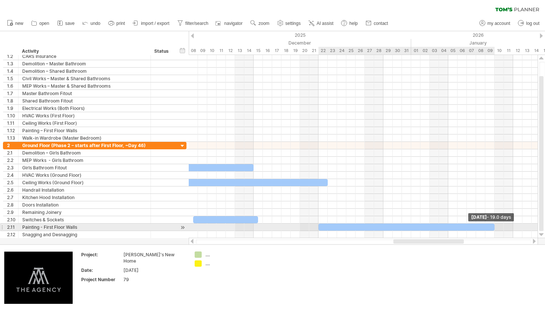
drag, startPoint x: 491, startPoint y: 226, endPoint x: 496, endPoint y: 226, distance: 5.6
click at [496, 226] on span at bounding box center [495, 226] width 3 height 7
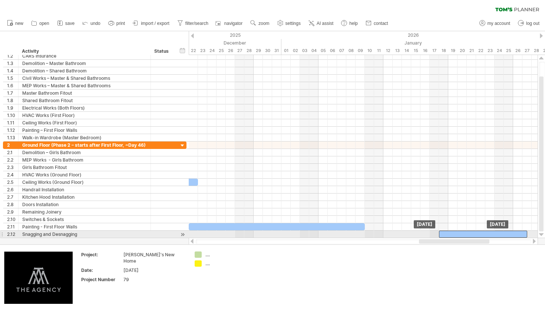
drag, startPoint x: 528, startPoint y: 234, endPoint x: 470, endPoint y: 238, distance: 58.7
click at [470, 238] on div "Trying to reach [DOMAIN_NAME] Connected again... processing file clear filter" at bounding box center [272, 156] width 545 height 312
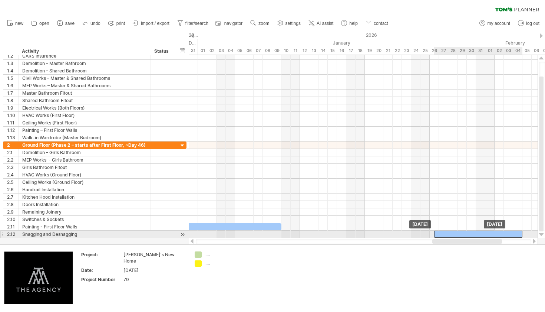
drag, startPoint x: 430, startPoint y: 232, endPoint x: 510, endPoint y: 231, distance: 80.5
click at [510, 231] on div at bounding box center [479, 233] width 88 height 7
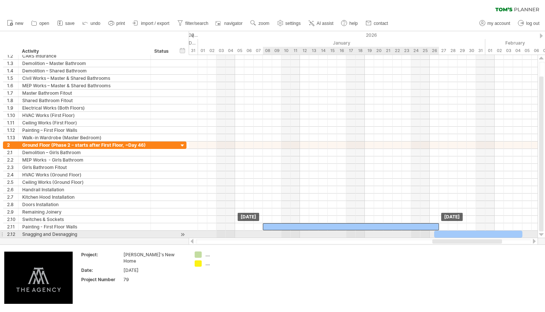
drag, startPoint x: 278, startPoint y: 228, endPoint x: 435, endPoint y: 231, distance: 156.6
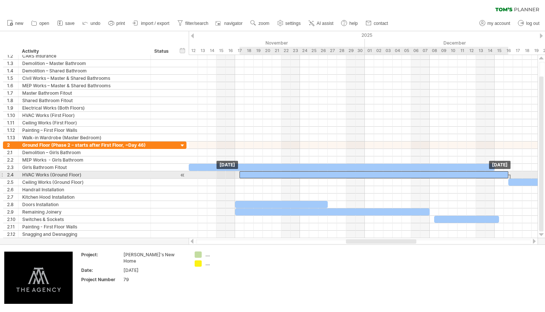
drag, startPoint x: 254, startPoint y: 177, endPoint x: 376, endPoint y: 177, distance: 121.7
click at [376, 177] on div at bounding box center [374, 174] width 269 height 7
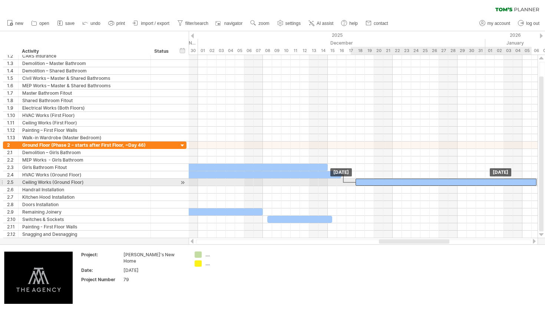
drag, startPoint x: 354, startPoint y: 181, endPoint x: 366, endPoint y: 181, distance: 11.9
click at [366, 181] on div at bounding box center [446, 181] width 181 height 7
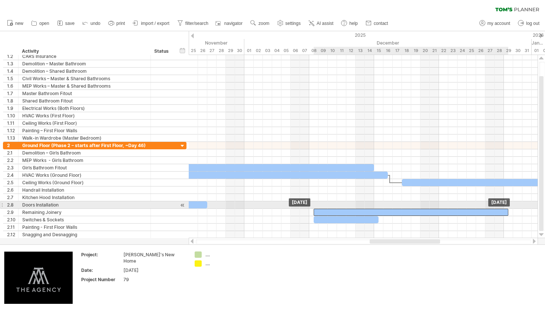
drag, startPoint x: 259, startPoint y: 210, endPoint x: 459, endPoint y: 206, distance: 200.4
click at [459, 206] on div "[DATE] [DATE]" at bounding box center [363, 146] width 349 height 183
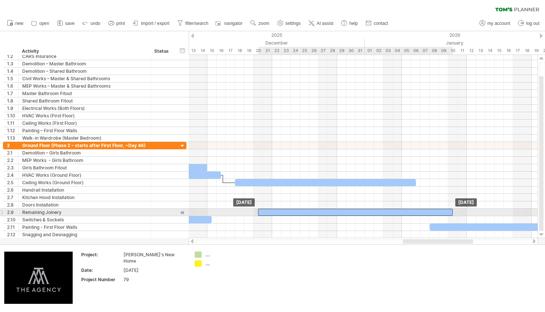
drag, startPoint x: 332, startPoint y: 213, endPoint x: 444, endPoint y: 212, distance: 112.1
click at [444, 212] on div at bounding box center [355, 212] width 195 height 7
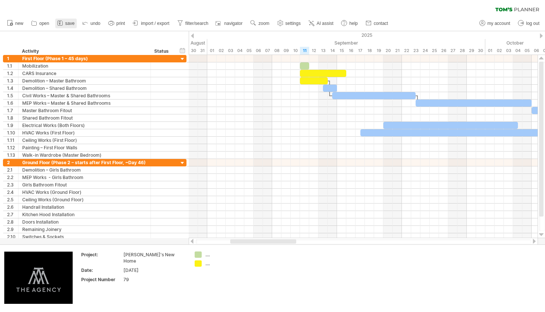
click at [66, 24] on span "save" at bounding box center [69, 23] width 9 height 5
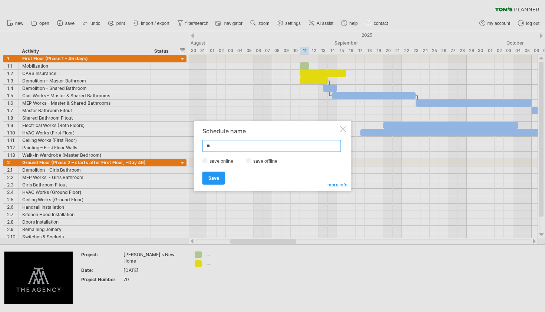
type input "*"
type input "**********"
click at [214, 179] on span "Save" at bounding box center [214, 178] width 11 height 6
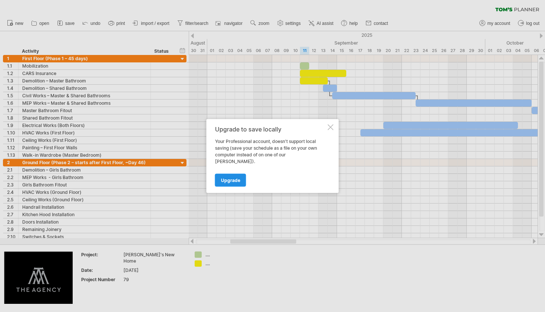
click at [226, 177] on span "Upgrade" at bounding box center [230, 180] width 19 height 6
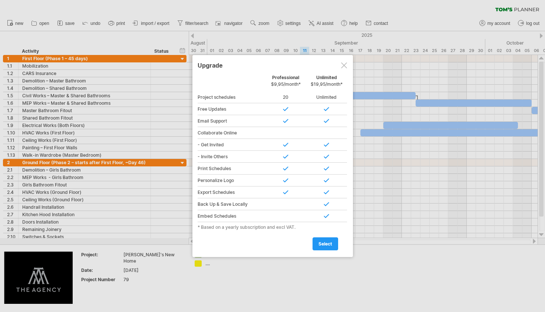
click at [343, 64] on div at bounding box center [344, 65] width 6 height 6
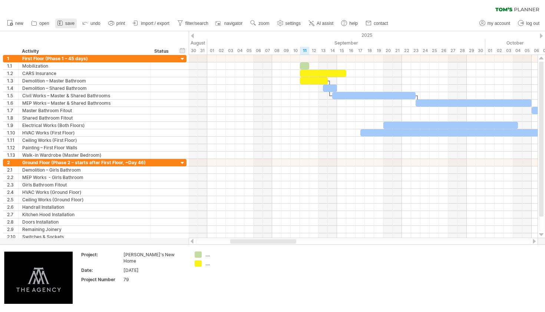
click at [60, 22] on rect at bounding box center [60, 22] width 2 height 1
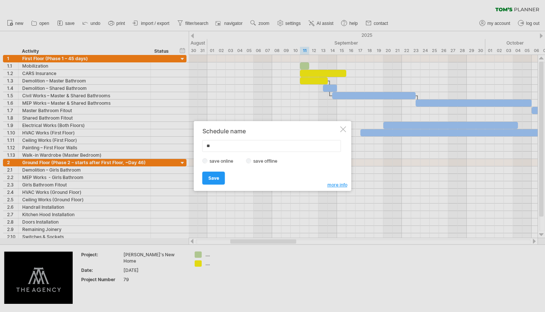
type input "*"
type input "**********"
click at [212, 183] on link "Save" at bounding box center [214, 177] width 23 height 13
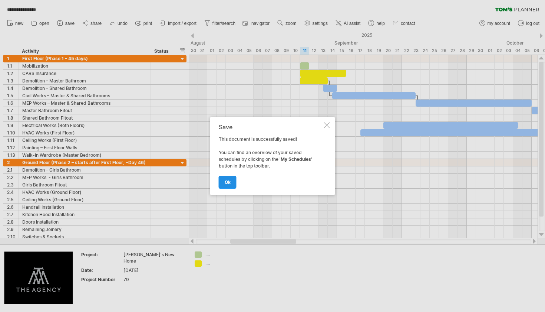
click at [230, 182] on span "ok" at bounding box center [228, 182] width 6 height 6
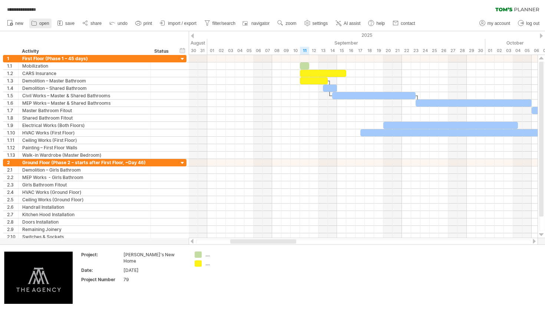
click at [46, 24] on span "open" at bounding box center [44, 23] width 10 height 5
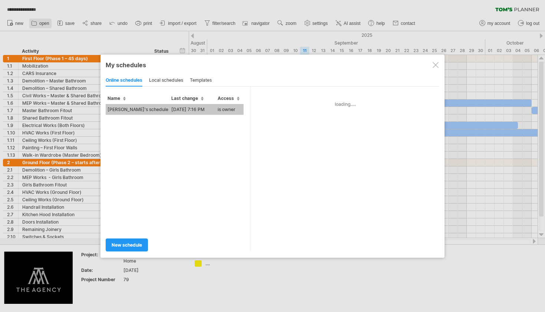
type input "**********"
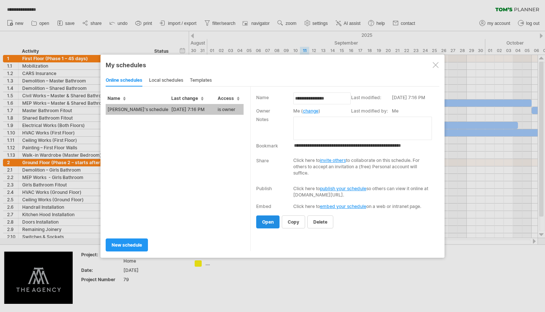
click at [266, 220] on span "open" at bounding box center [268, 222] width 12 height 6
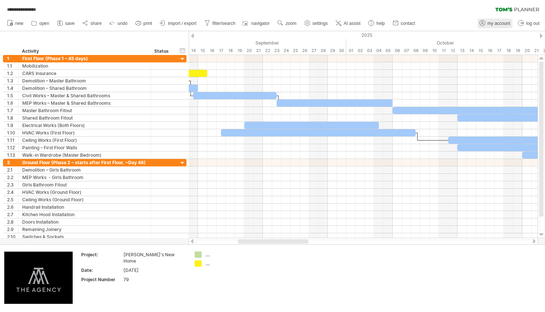
click at [503, 23] on span "my account" at bounding box center [499, 23] width 23 height 5
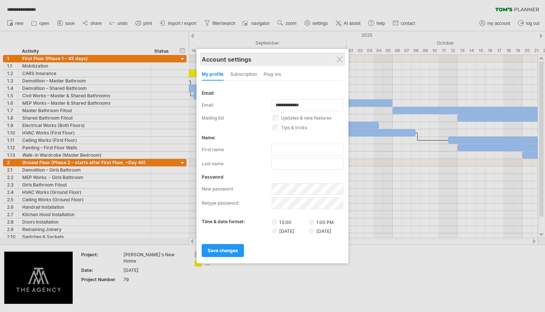
click at [340, 55] on div "Account settings" at bounding box center [273, 58] width 142 height 13
click at [342, 57] on div at bounding box center [340, 59] width 6 height 6
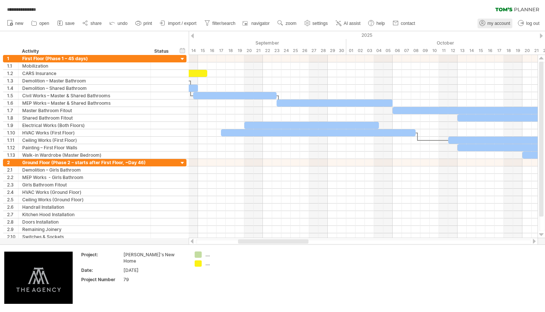
click at [491, 24] on span "my account" at bounding box center [499, 23] width 23 height 5
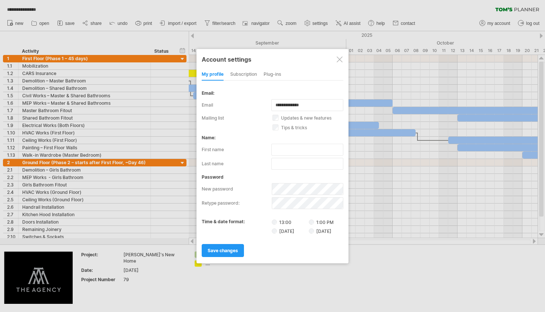
click at [254, 72] on div "subscription" at bounding box center [243, 75] width 27 height 12
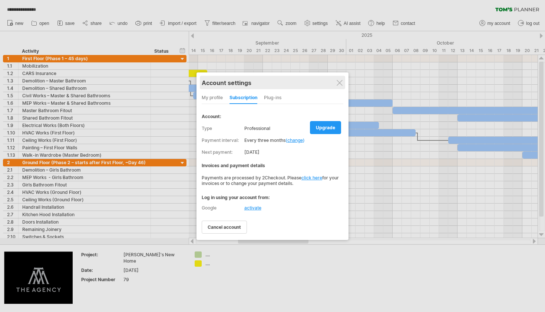
click at [344, 81] on div "Account settings" at bounding box center [273, 82] width 142 height 13
click at [342, 81] on div at bounding box center [340, 83] width 6 height 6
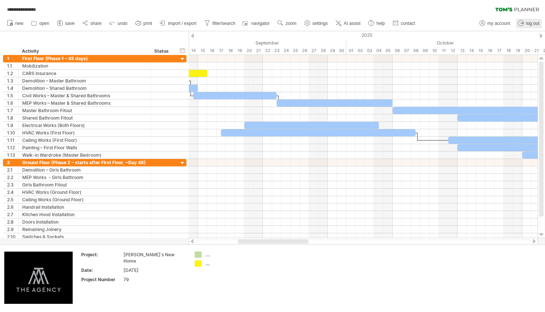
click at [526, 23] on link "log out" at bounding box center [530, 24] width 26 height 10
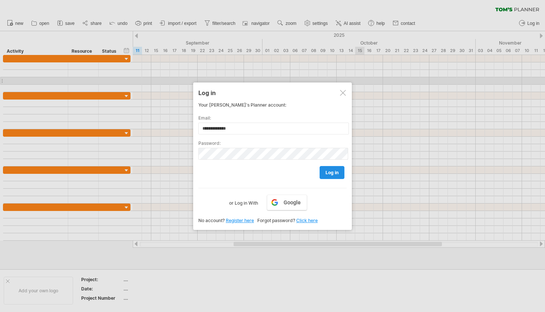
click at [326, 169] on link "log in" at bounding box center [332, 172] width 25 height 13
click at [317, 131] on input "**********" at bounding box center [274, 128] width 151 height 12
type input "**********"
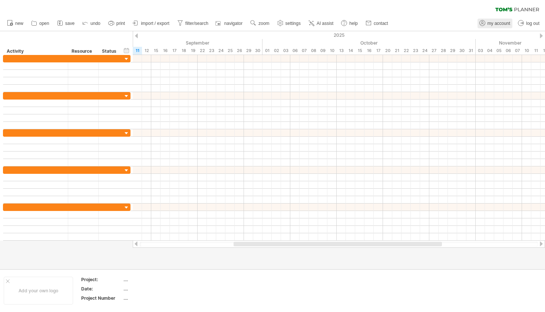
click at [492, 28] on link "my account" at bounding box center [495, 24] width 35 height 10
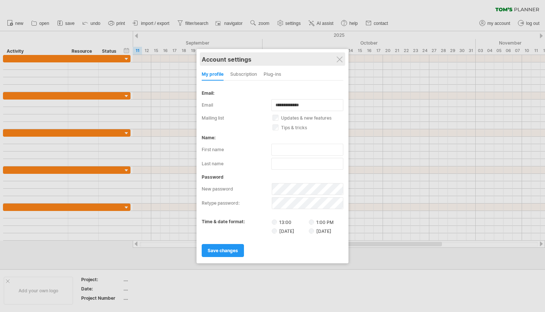
click at [338, 56] on div "Account settings" at bounding box center [273, 58] width 142 height 13
click at [338, 61] on div at bounding box center [340, 59] width 6 height 6
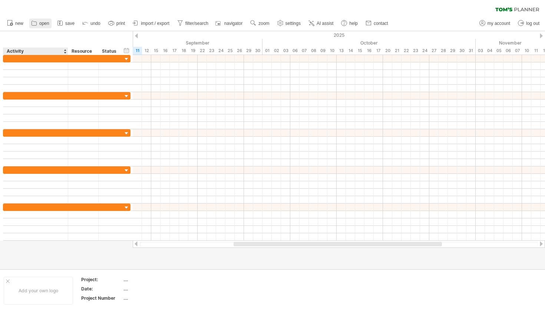
click at [39, 26] on link "open" at bounding box center [40, 24] width 22 height 10
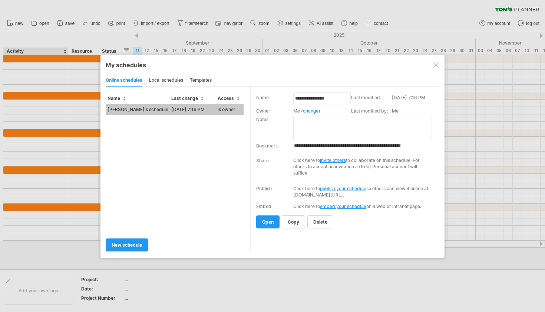
click at [166, 109] on td "[PERSON_NAME]'s schedule" at bounding box center [138, 109] width 64 height 11
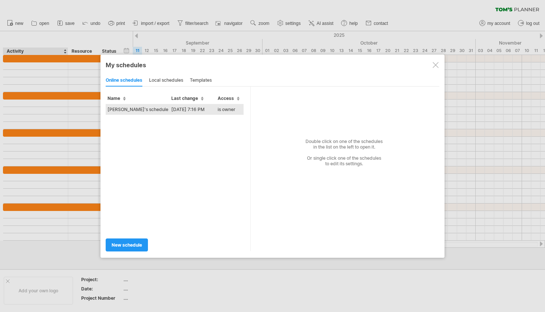
click at [156, 108] on td "[PERSON_NAME]'s schedule" at bounding box center [138, 109] width 64 height 11
click at [156, 108] on div "Trying to reach [DOMAIN_NAME] Connected again... clear filter new open" at bounding box center [272, 156] width 545 height 312
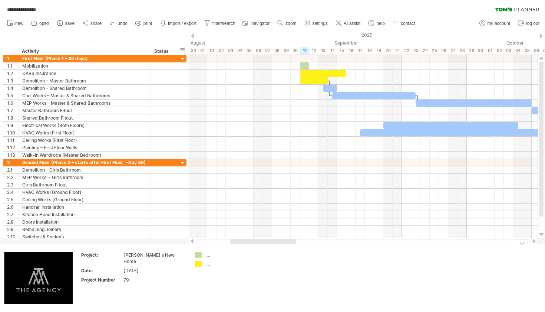
click at [210, 256] on div "...." at bounding box center [226, 255] width 40 height 6
type input "*********"
click at [223, 265] on div "...." at bounding box center [226, 263] width 40 height 6
type input "**********"
click at [298, 292] on td at bounding box center [279, 278] width 59 height 53
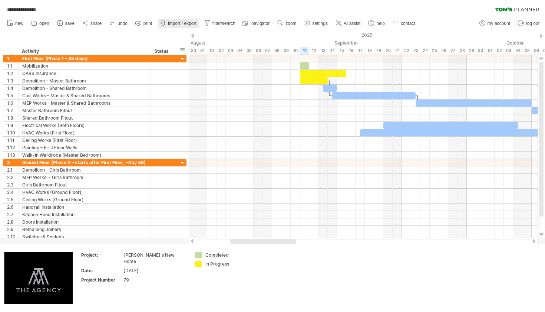
click at [175, 24] on span "import / export" at bounding box center [182, 23] width 29 height 5
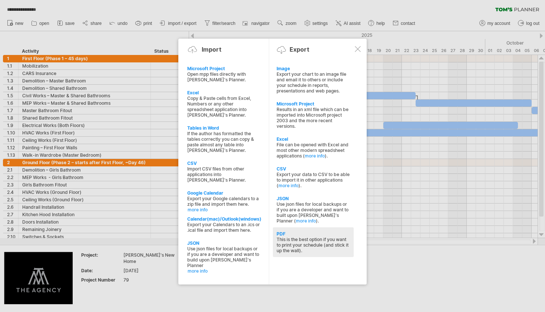
click at [292, 230] on div "PDF This is the best option if you want to print your schedule (and stick it up…" at bounding box center [313, 242] width 81 height 30
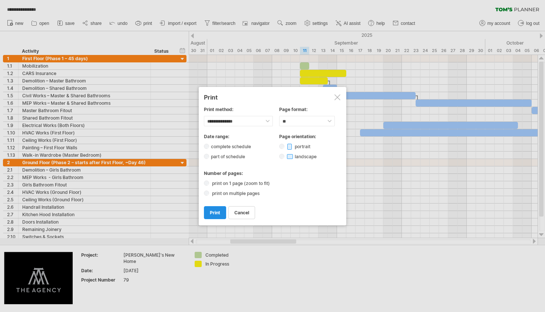
click at [213, 210] on span "print" at bounding box center [215, 213] width 10 height 6
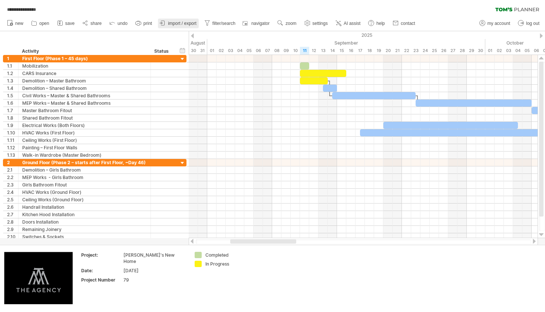
click at [185, 24] on span "import / export" at bounding box center [182, 23] width 29 height 5
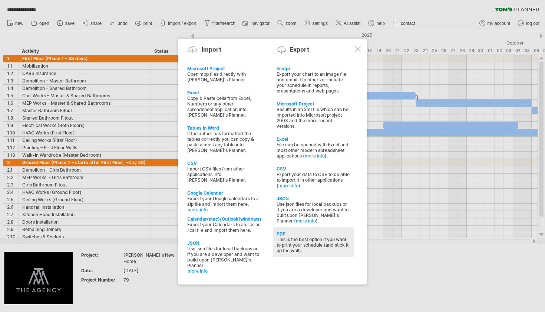
click at [318, 250] on div "This is the best option if you want to print your schedule (and stick it up the…" at bounding box center [313, 244] width 73 height 17
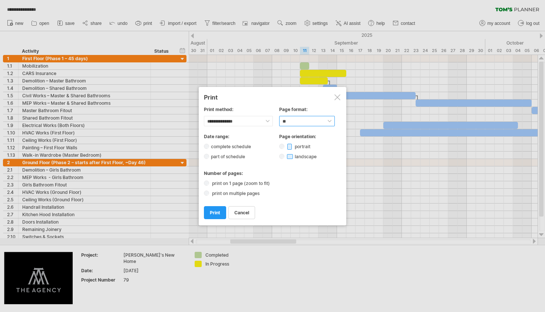
select select "**"
click at [213, 210] on span "print" at bounding box center [215, 213] width 10 height 6
